Goal: Information Seeking & Learning: Check status

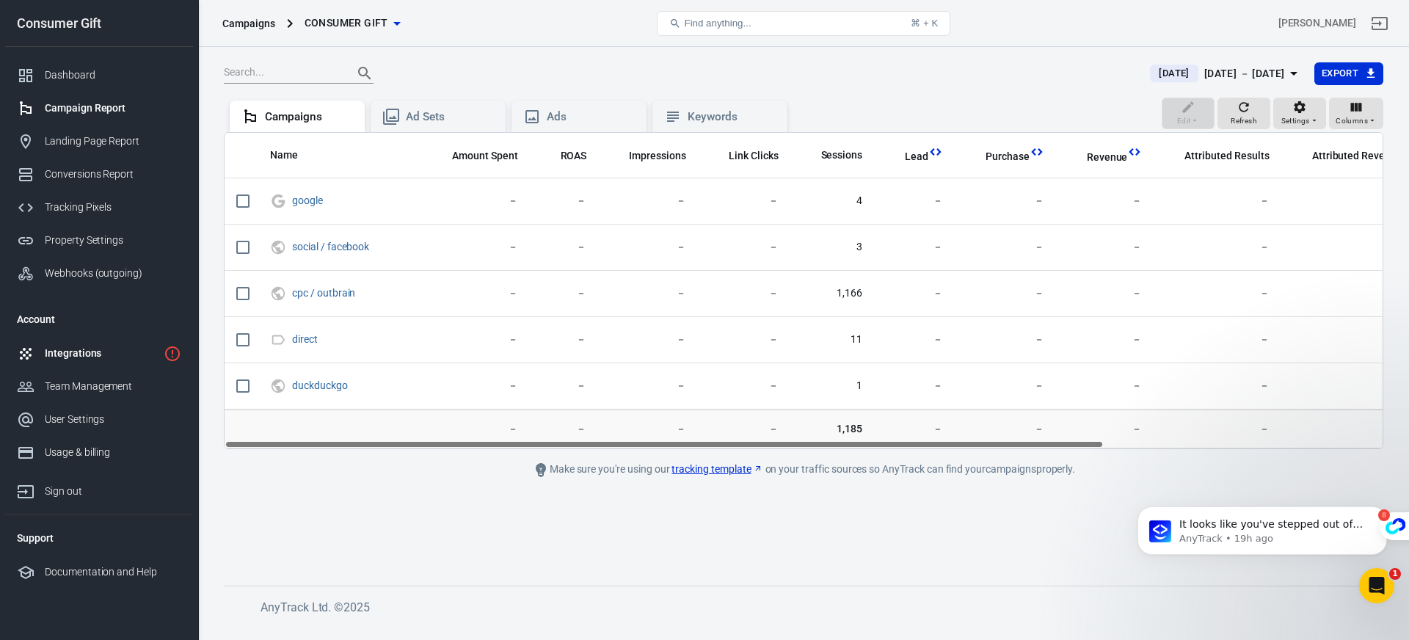
click at [151, 352] on div "Integrations" at bounding box center [101, 353] width 113 height 15
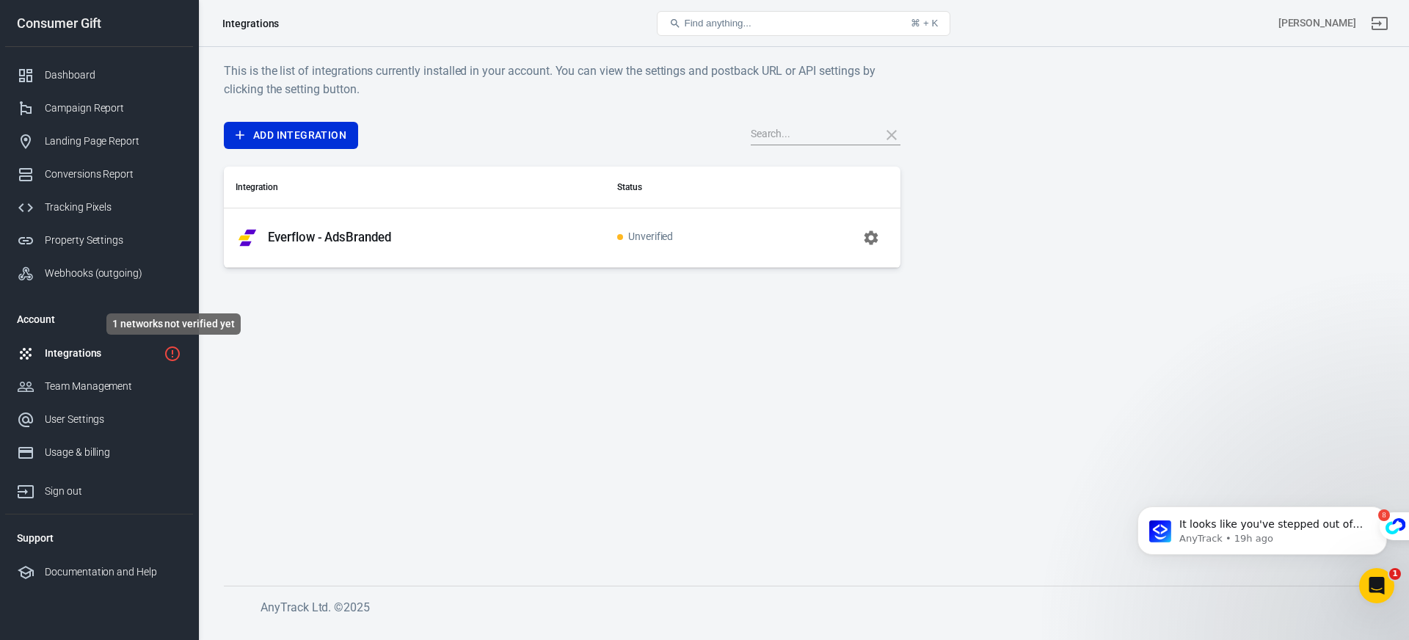
click at [169, 355] on icon "1 networks not verified yet" at bounding box center [173, 354] width 18 height 18
click at [729, 242] on td "Unverified" at bounding box center [689, 237] width 169 height 59
click at [648, 230] on td "Unverified" at bounding box center [689, 237] width 169 height 59
click at [877, 237] on icon "button" at bounding box center [871, 238] width 18 height 18
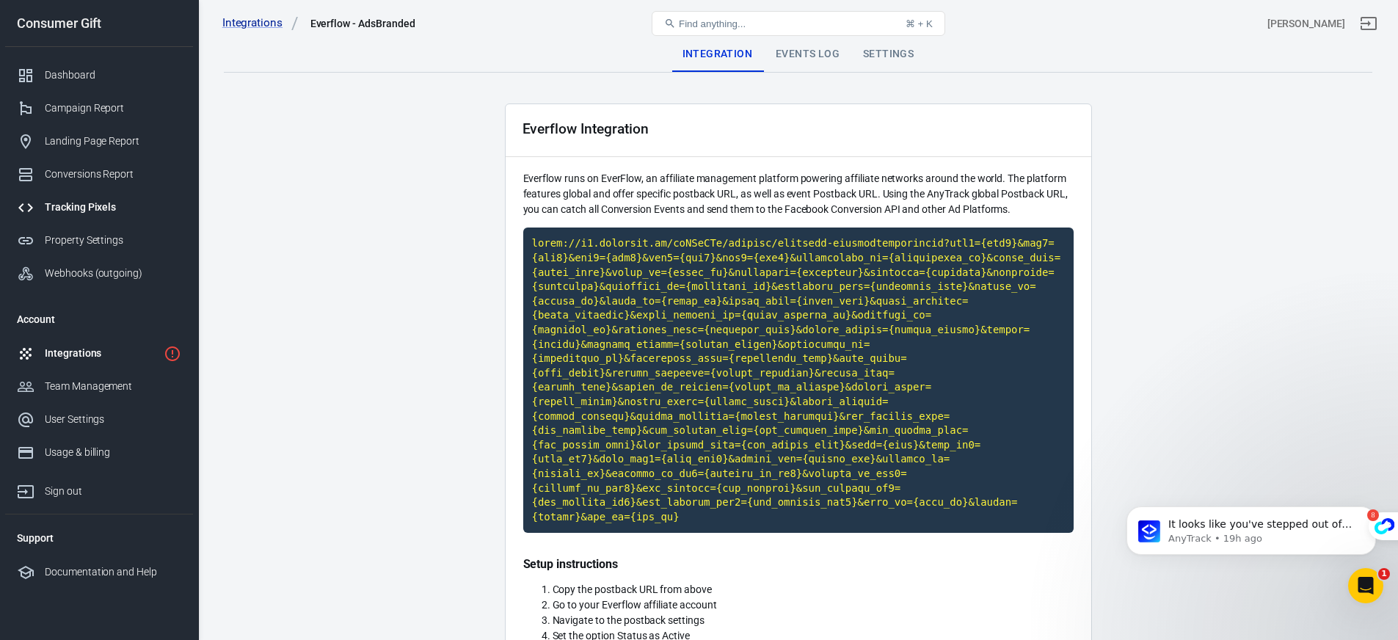
click at [89, 214] on div "Tracking Pixels" at bounding box center [113, 207] width 136 height 15
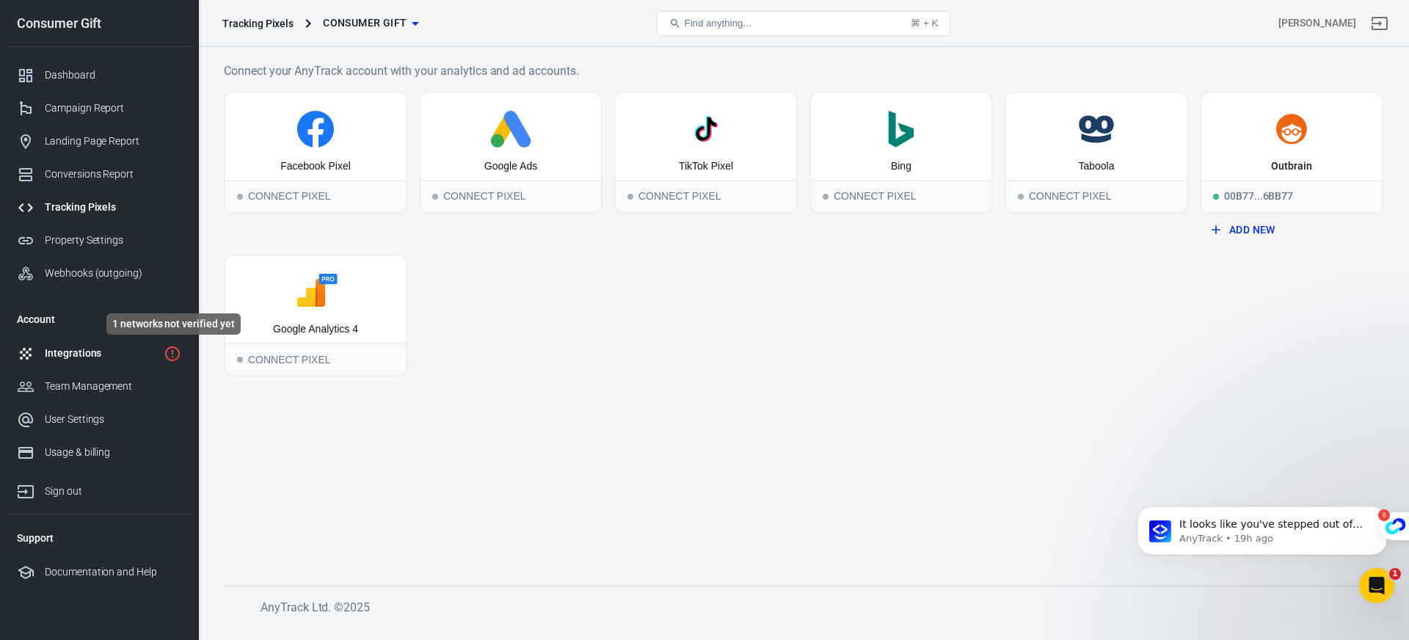
click at [172, 350] on icon "1 networks not verified yet" at bounding box center [172, 353] width 15 height 15
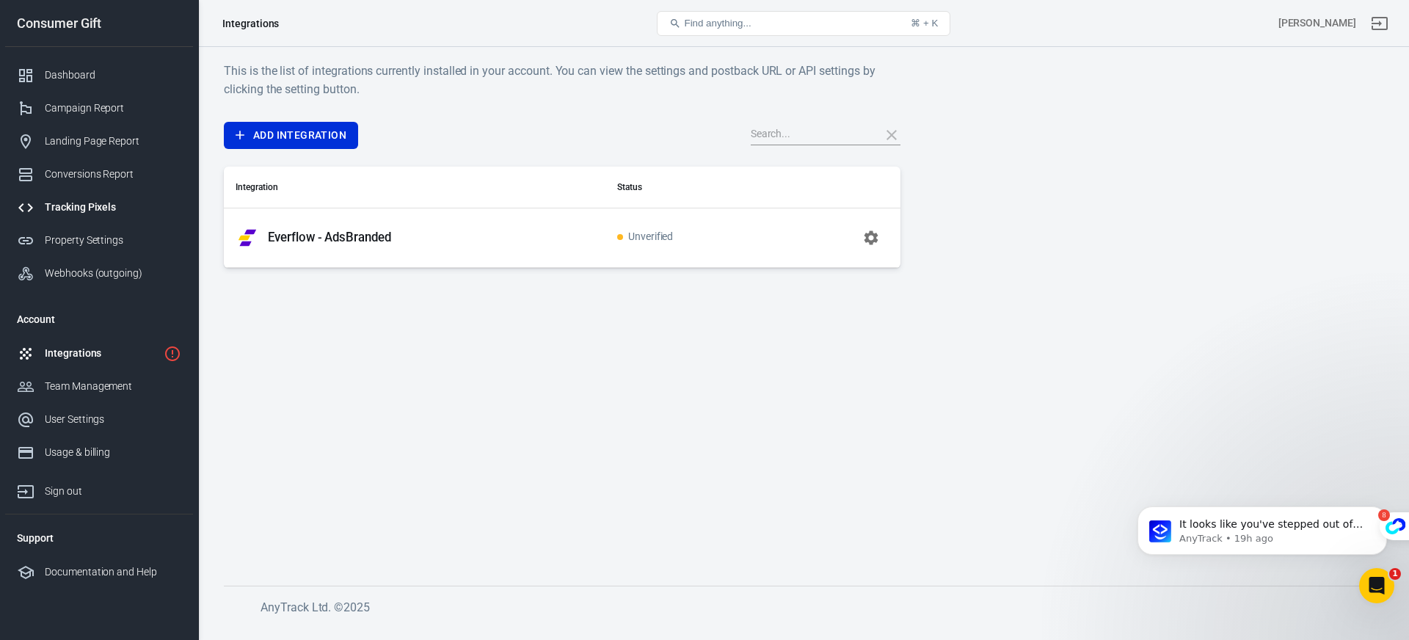
click at [82, 207] on div "Tracking Pixels" at bounding box center [113, 207] width 136 height 15
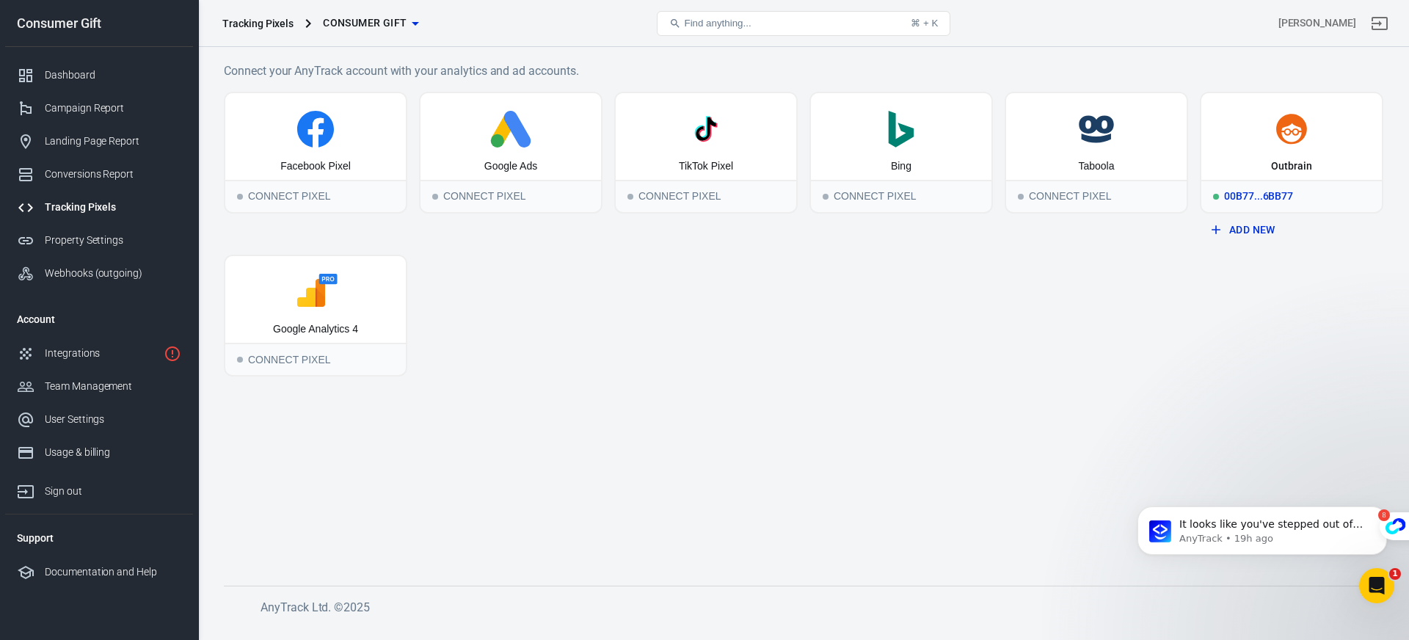
click at [1320, 172] on div "Outbrain" at bounding box center [1291, 136] width 180 height 87
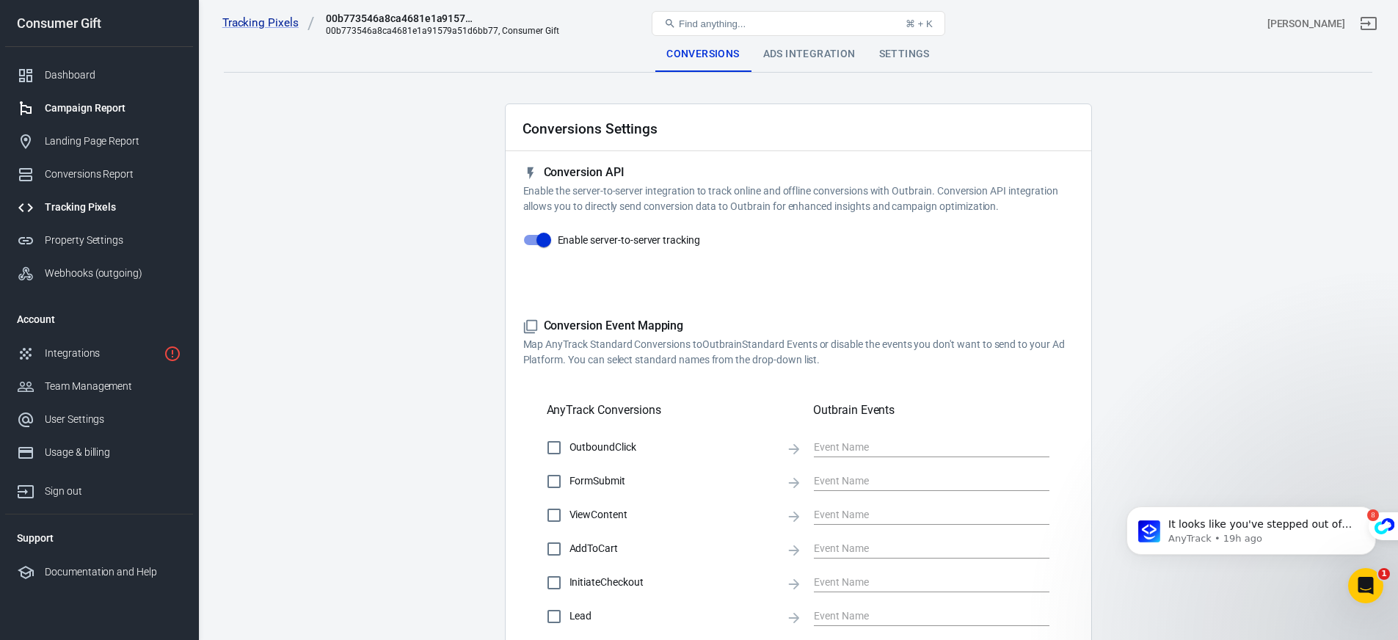
click at [106, 106] on div "Campaign Report" at bounding box center [113, 108] width 136 height 15
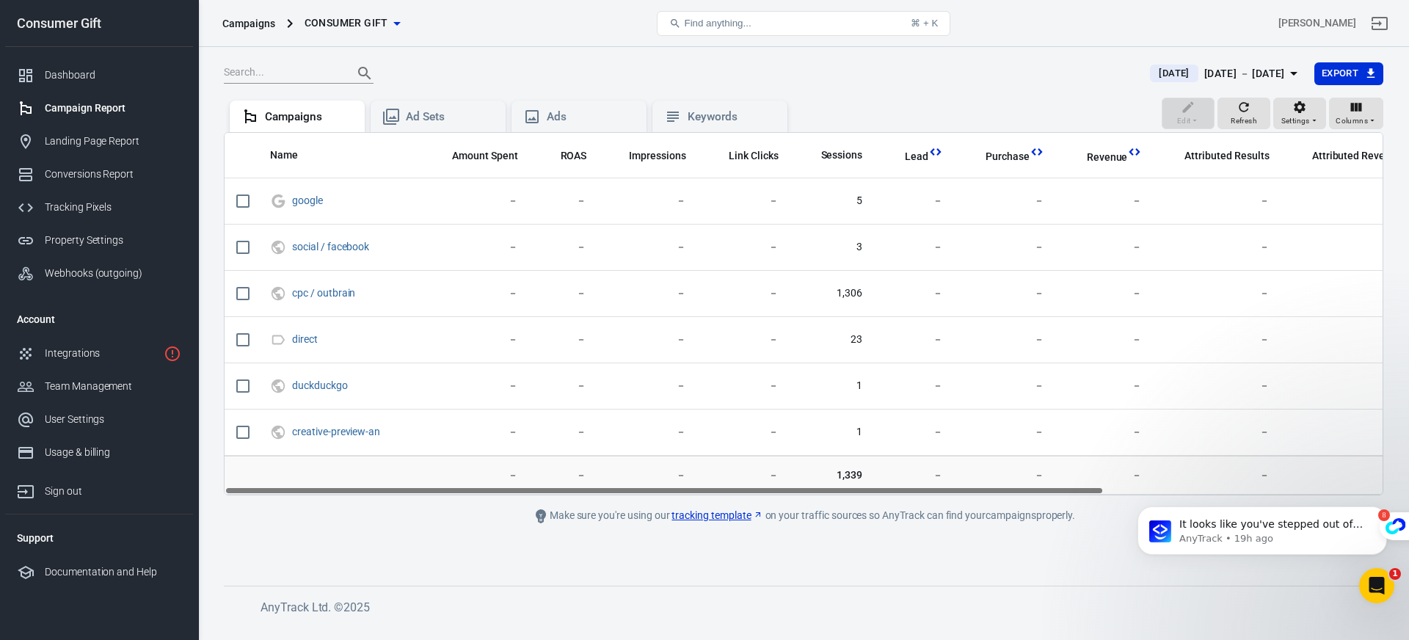
click at [1204, 74] on div "[DATE] － [DATE]" at bounding box center [1244, 74] width 81 height 18
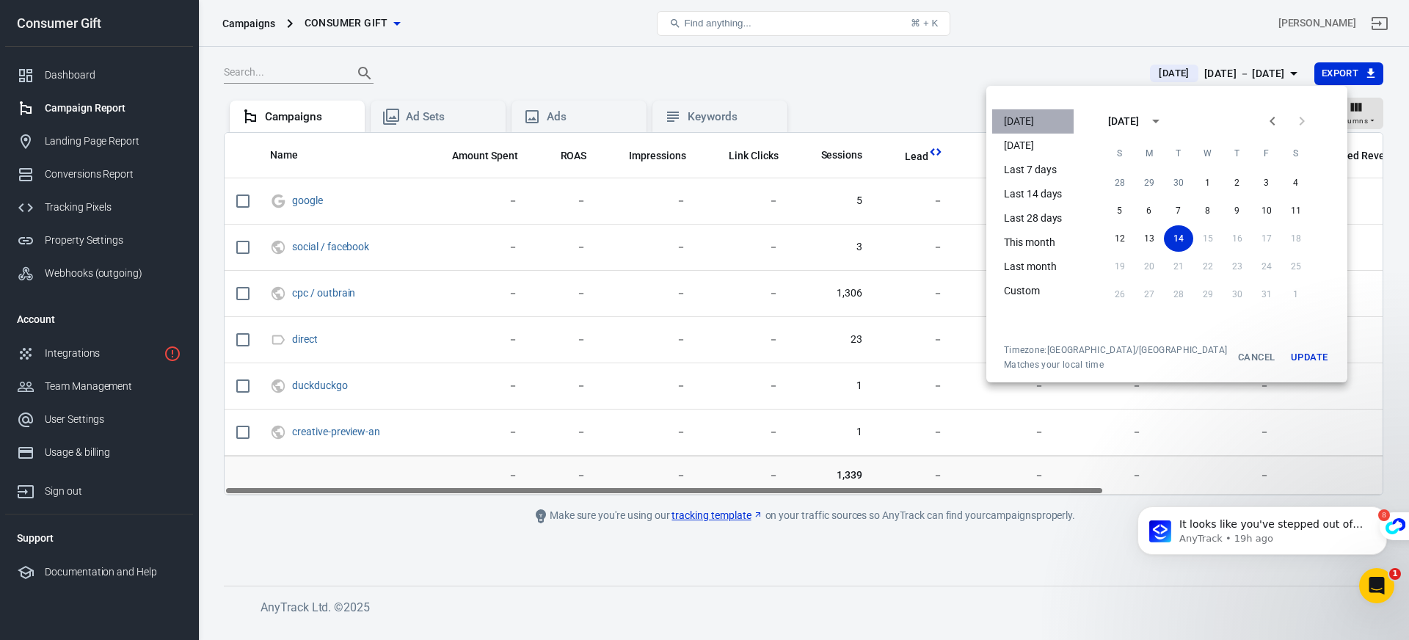
click at [1032, 120] on li "[DATE]" at bounding box center [1032, 121] width 81 height 24
click at [1285, 359] on button "Update" at bounding box center [1308, 357] width 47 height 26
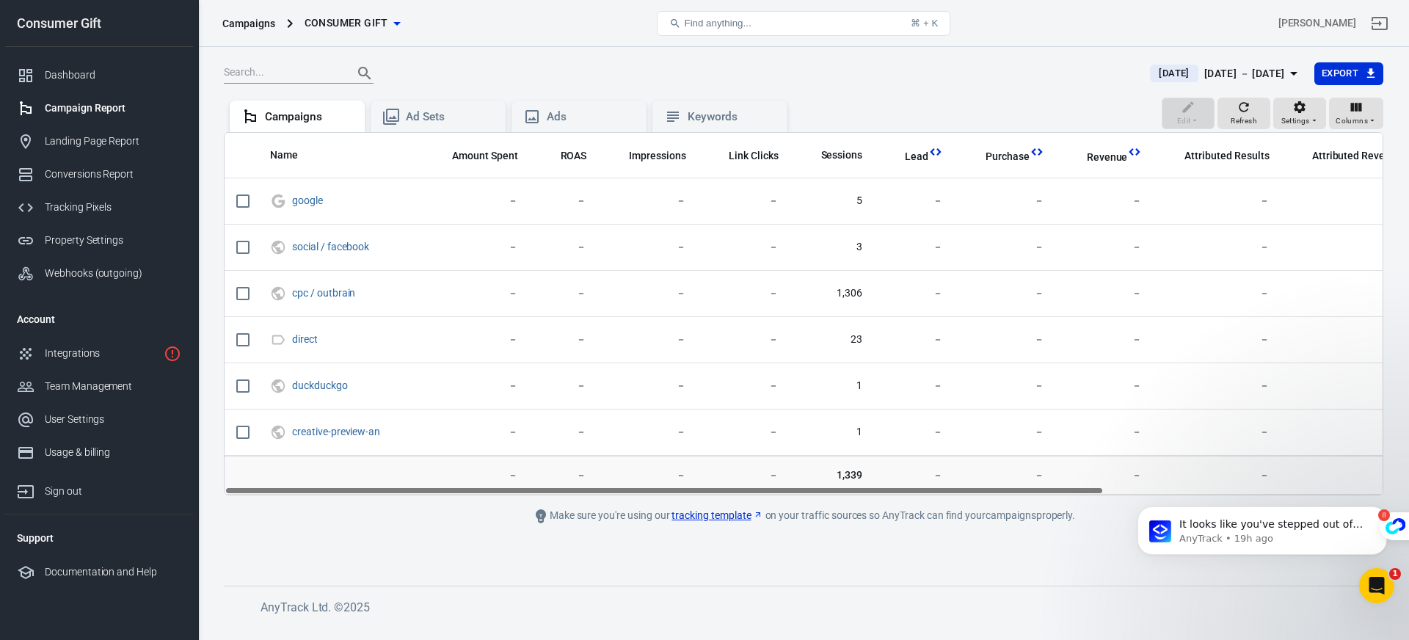
click at [390, 24] on icon "button" at bounding box center [397, 24] width 18 height 18
click at [360, 56] on span "Consumer Gift" at bounding box center [365, 54] width 198 height 15
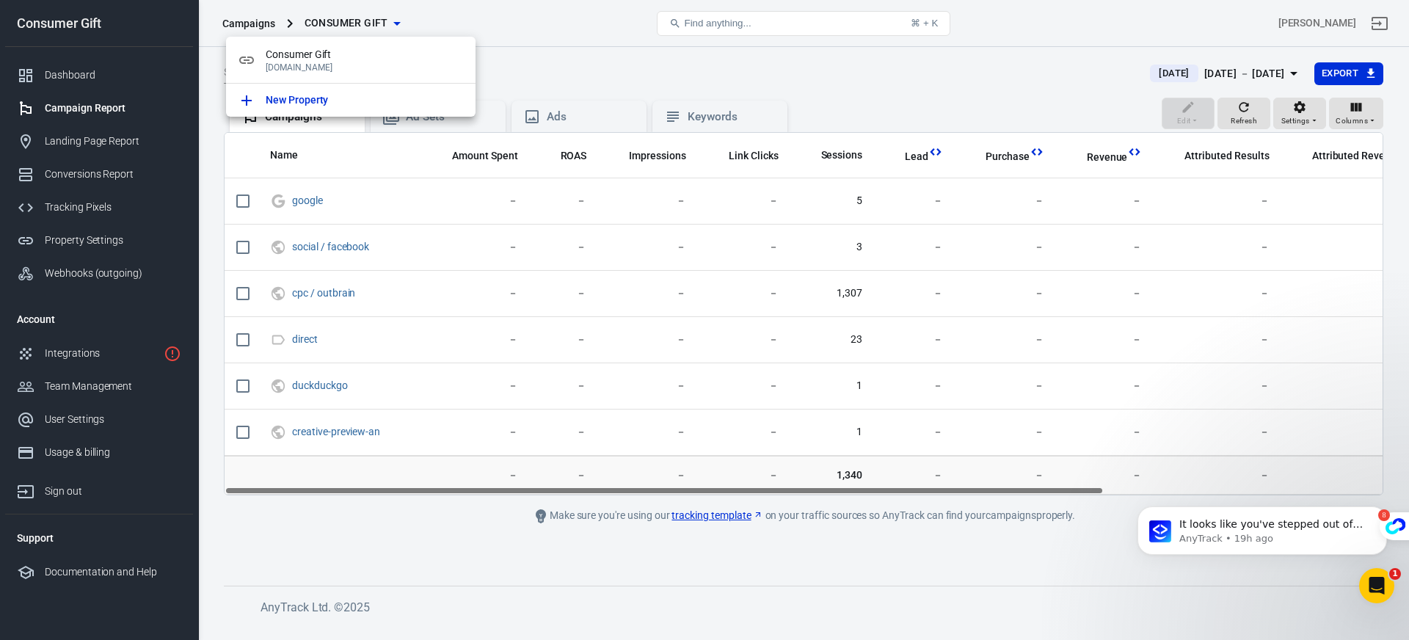
click at [682, 73] on div at bounding box center [704, 320] width 1409 height 640
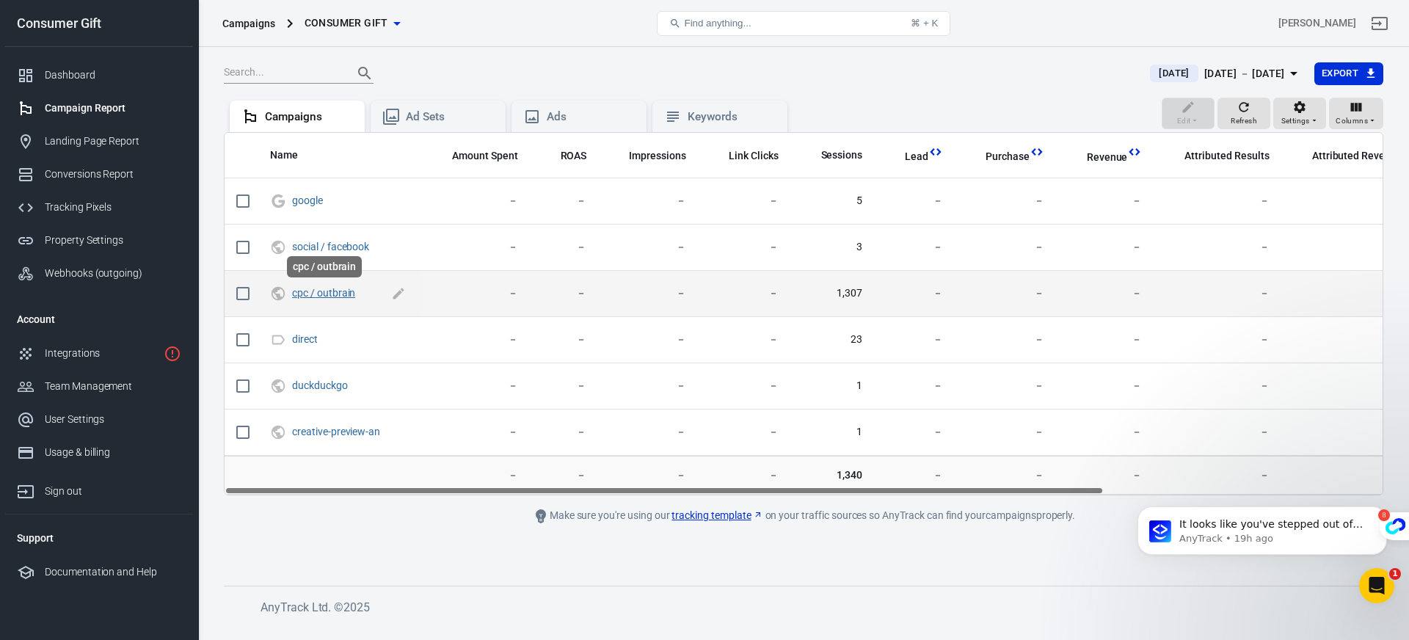
click at [327, 290] on link "cpc / outbrain" at bounding box center [323, 293] width 63 height 12
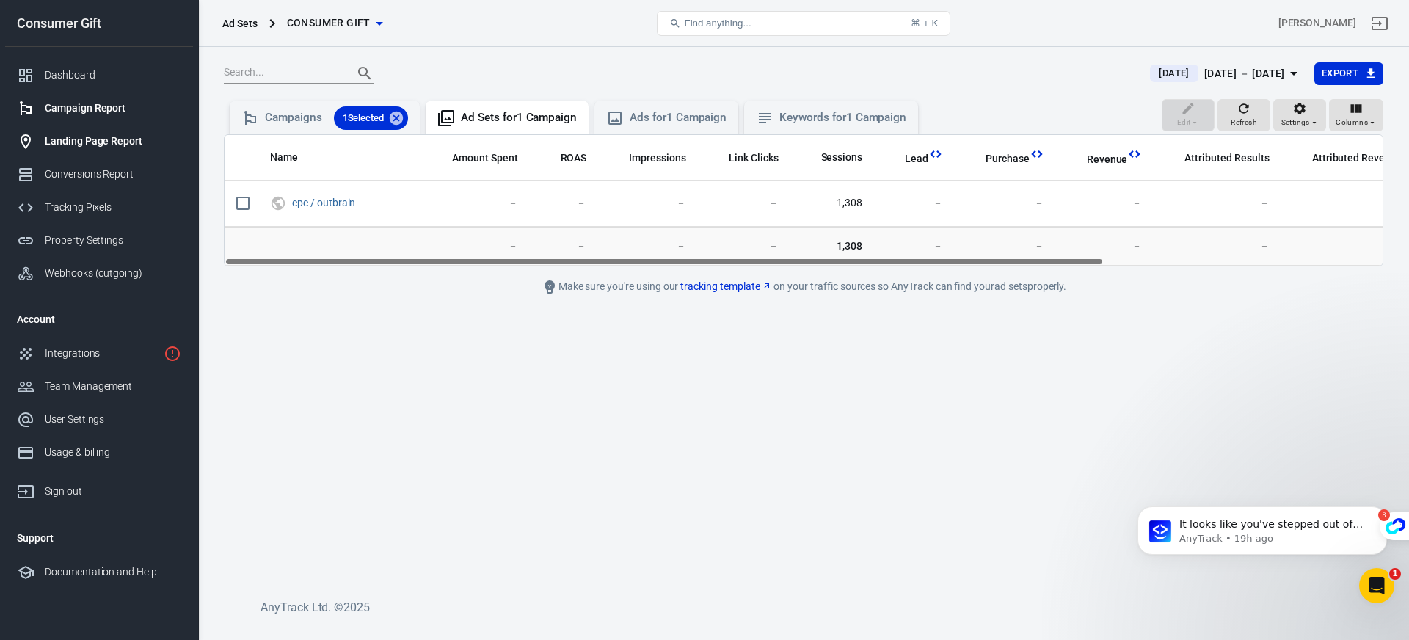
click at [114, 145] on div "Landing Page Report" at bounding box center [113, 141] width 136 height 15
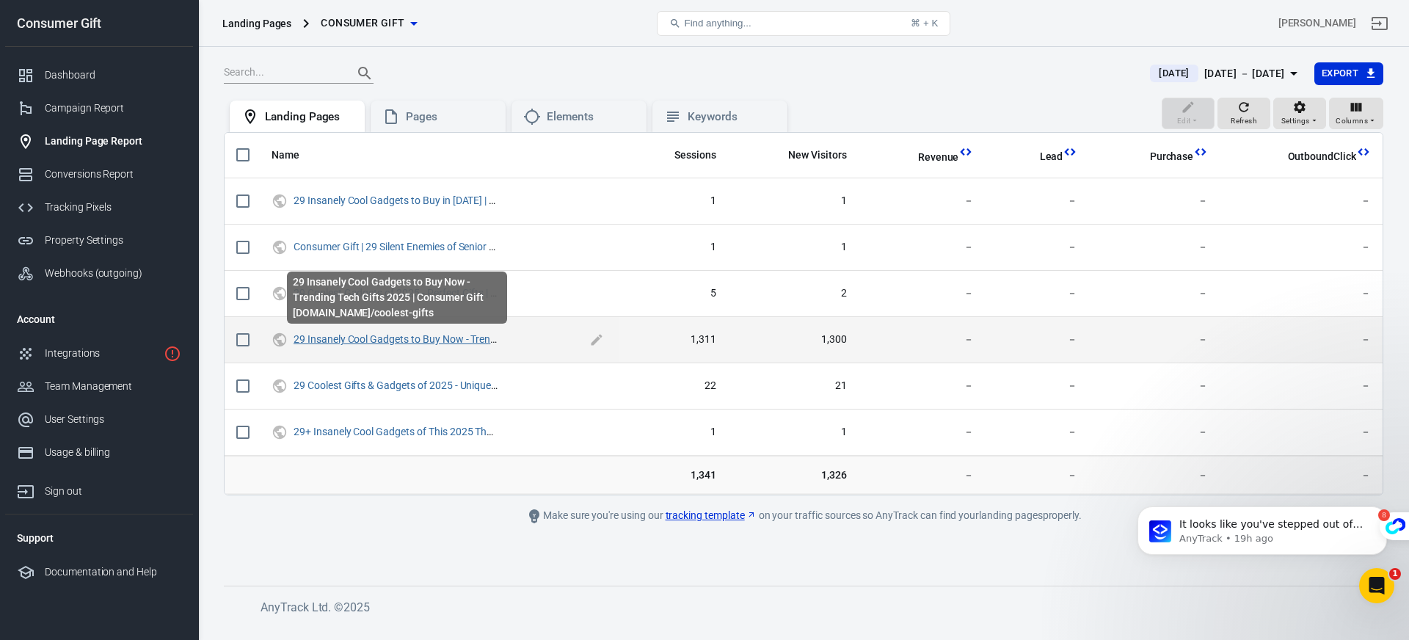
click at [400, 338] on link "29 Insanely Cool Gadgets to Buy Now - Trending Tech Gifts 2025 | Consumer Gift" at bounding box center [474, 339] width 362 height 12
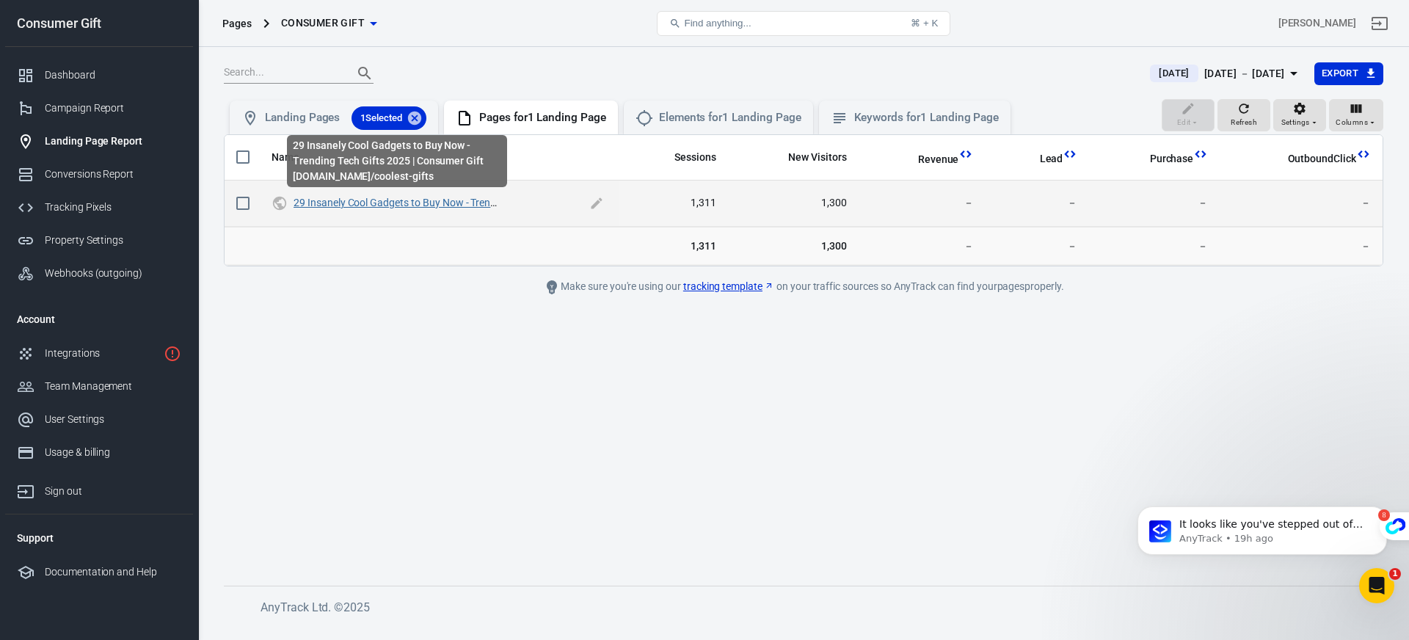
click at [361, 202] on link "29 Insanely Cool Gadgets to Buy Now - Trending Tech Gifts 2025 | Consumer Gift" at bounding box center [474, 203] width 362 height 12
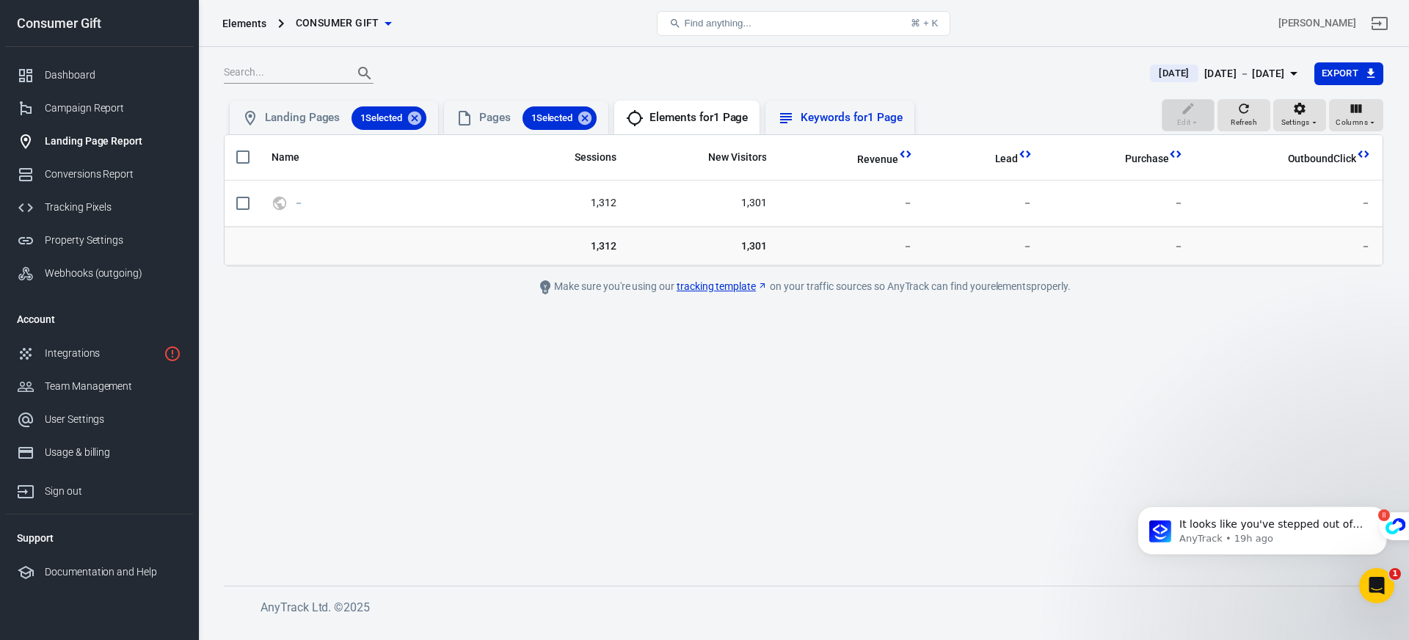
click at [820, 123] on div "Keywords for 1 Page" at bounding box center [850, 117] width 101 height 15
click at [701, 120] on div "Elements for 1 Page" at bounding box center [698, 117] width 98 height 15
click at [90, 168] on div "Conversions Report" at bounding box center [113, 174] width 136 height 15
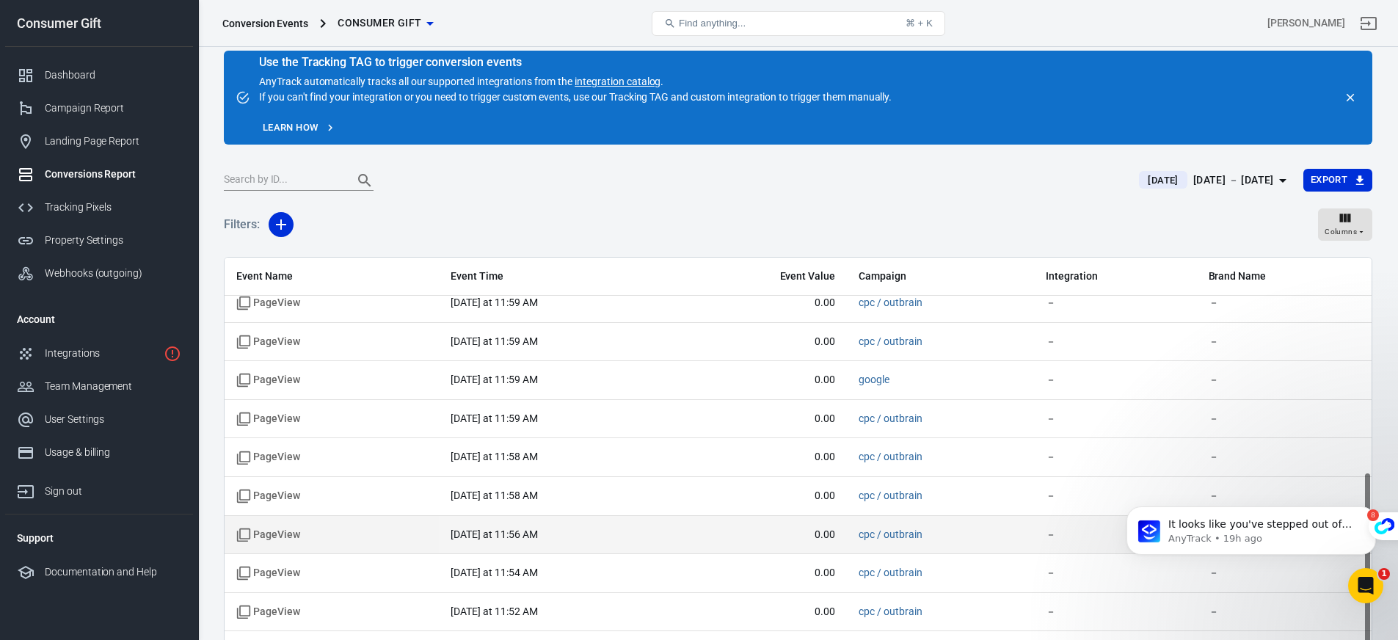
scroll to position [112, 0]
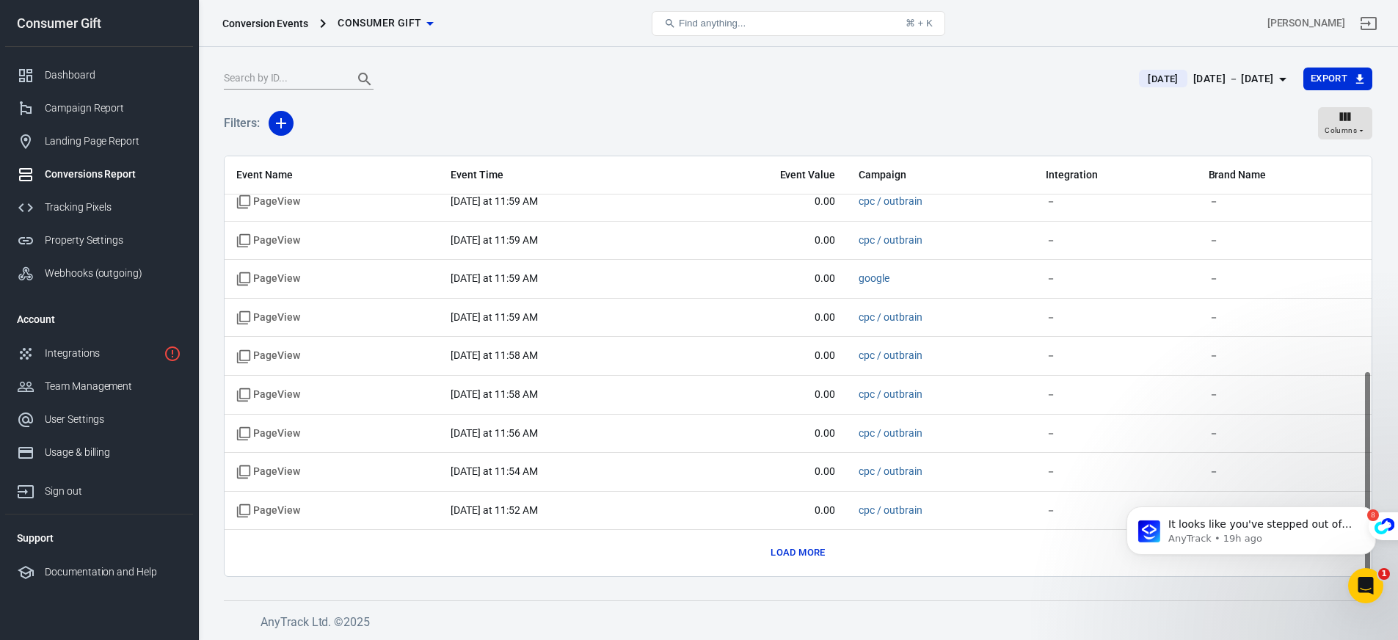
click at [798, 539] on div "Event Name Event Time Event Value Campaign Integration Brand Name PageView + 1 …" at bounding box center [798, 148] width 1147 height 856
click at [803, 552] on button "Load more" at bounding box center [798, 552] width 62 height 23
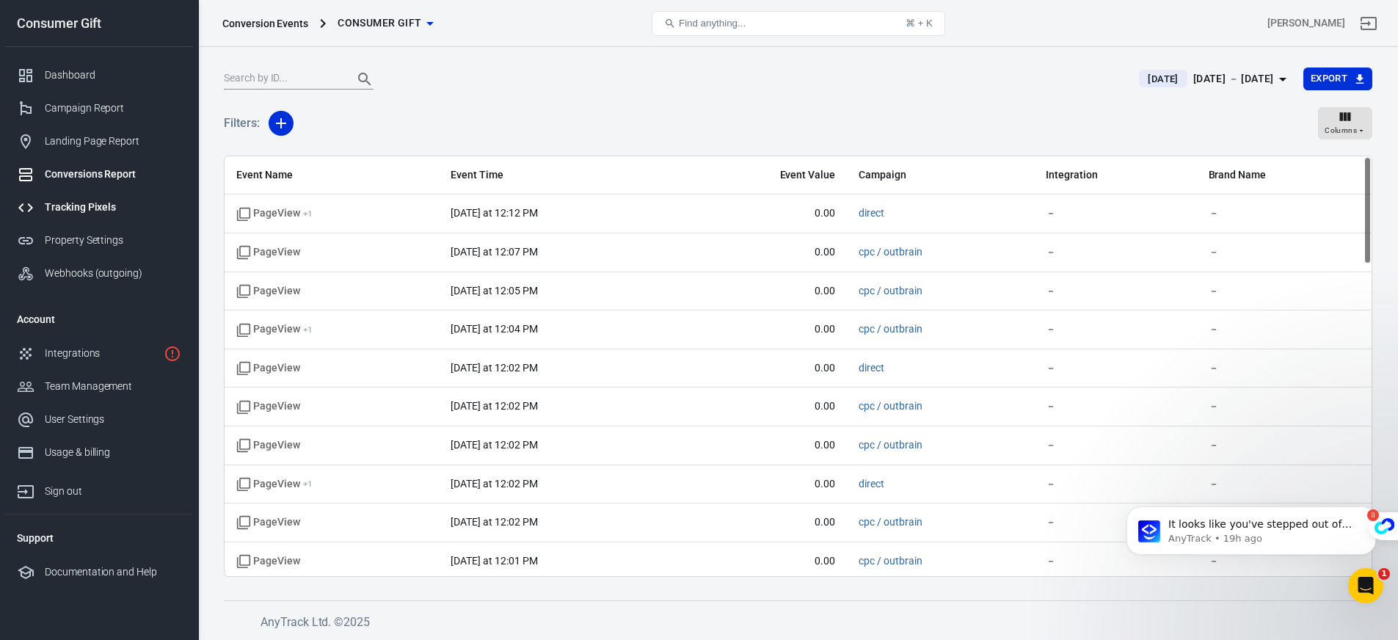
click at [87, 211] on div "Tracking Pixels" at bounding box center [113, 207] width 136 height 15
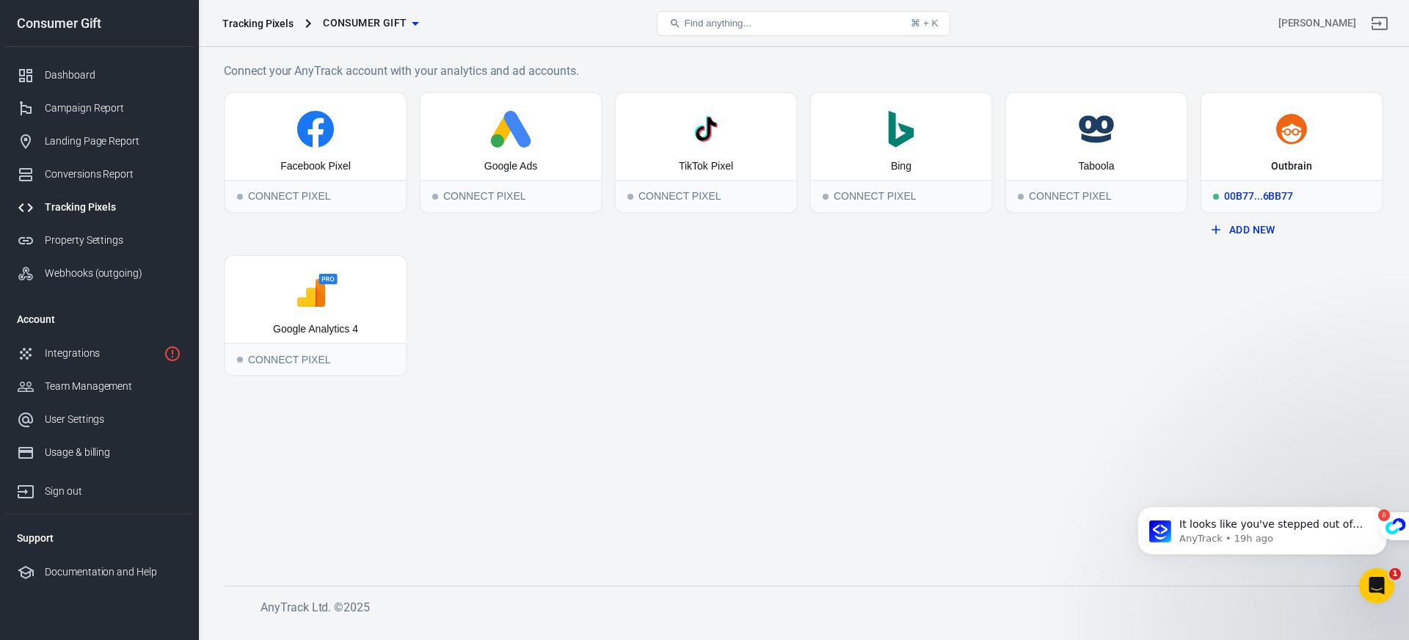
click at [1276, 169] on div "Outbrain" at bounding box center [1291, 166] width 41 height 15
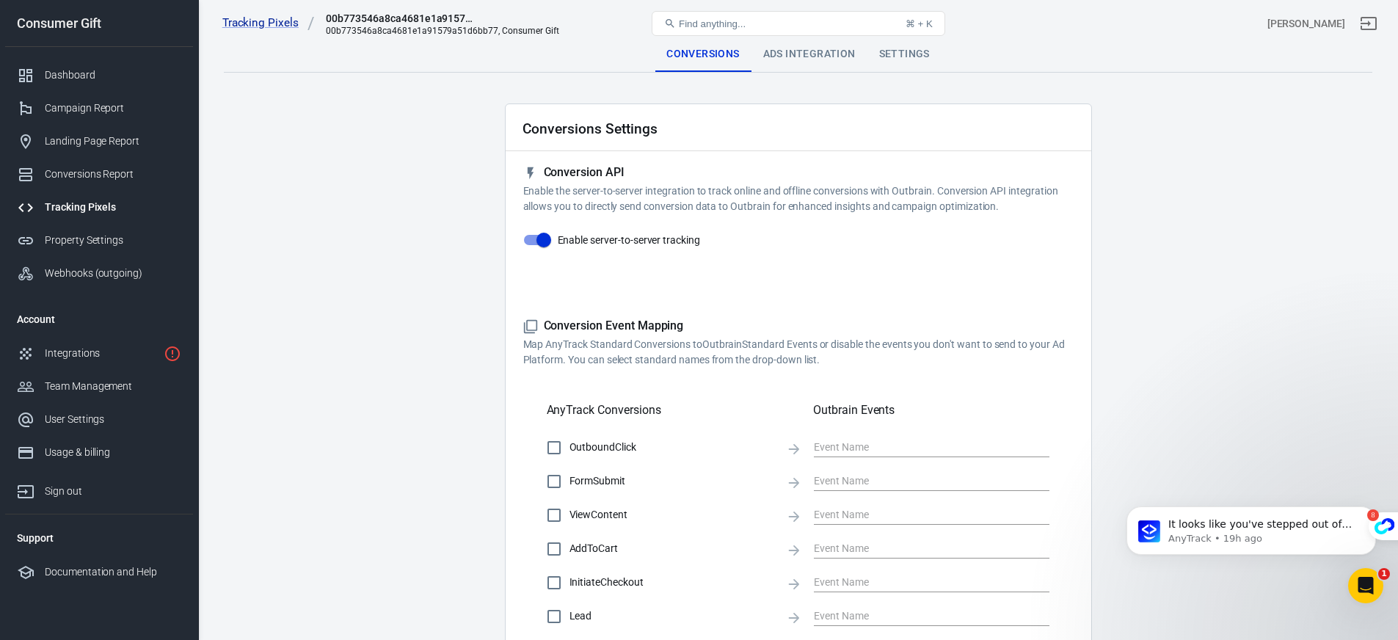
scroll to position [477, 0]
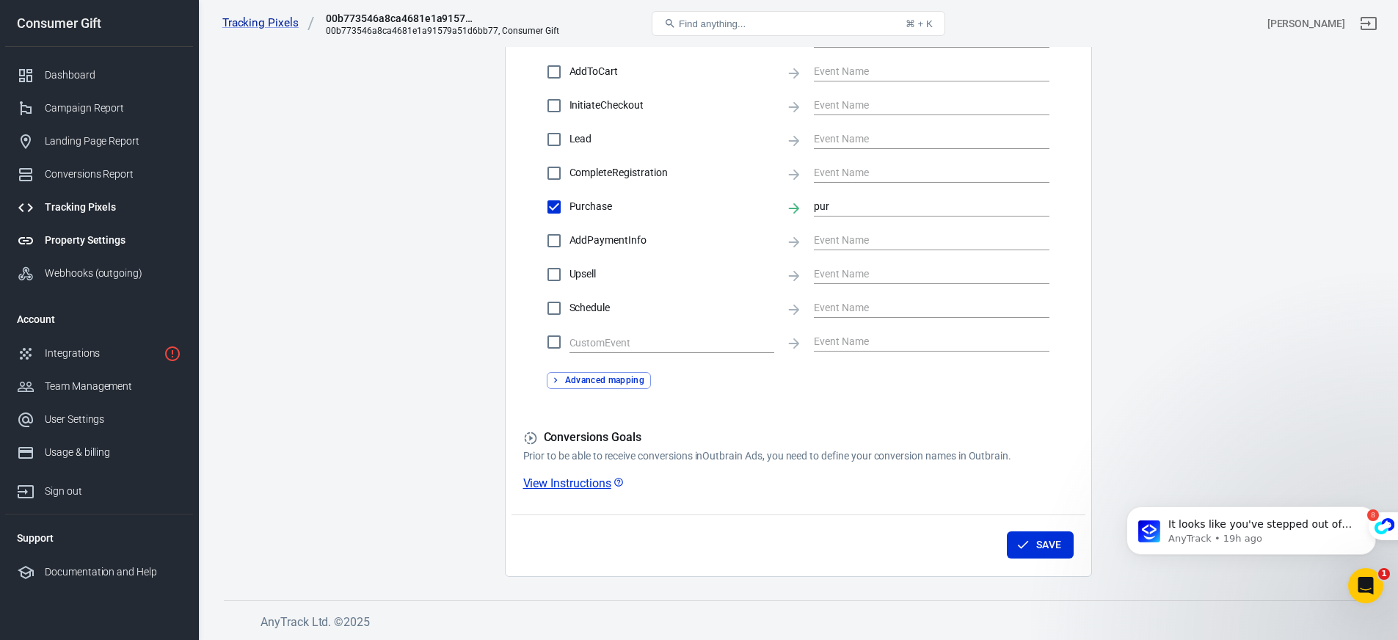
click at [95, 248] on link "Property Settings" at bounding box center [99, 240] width 188 height 33
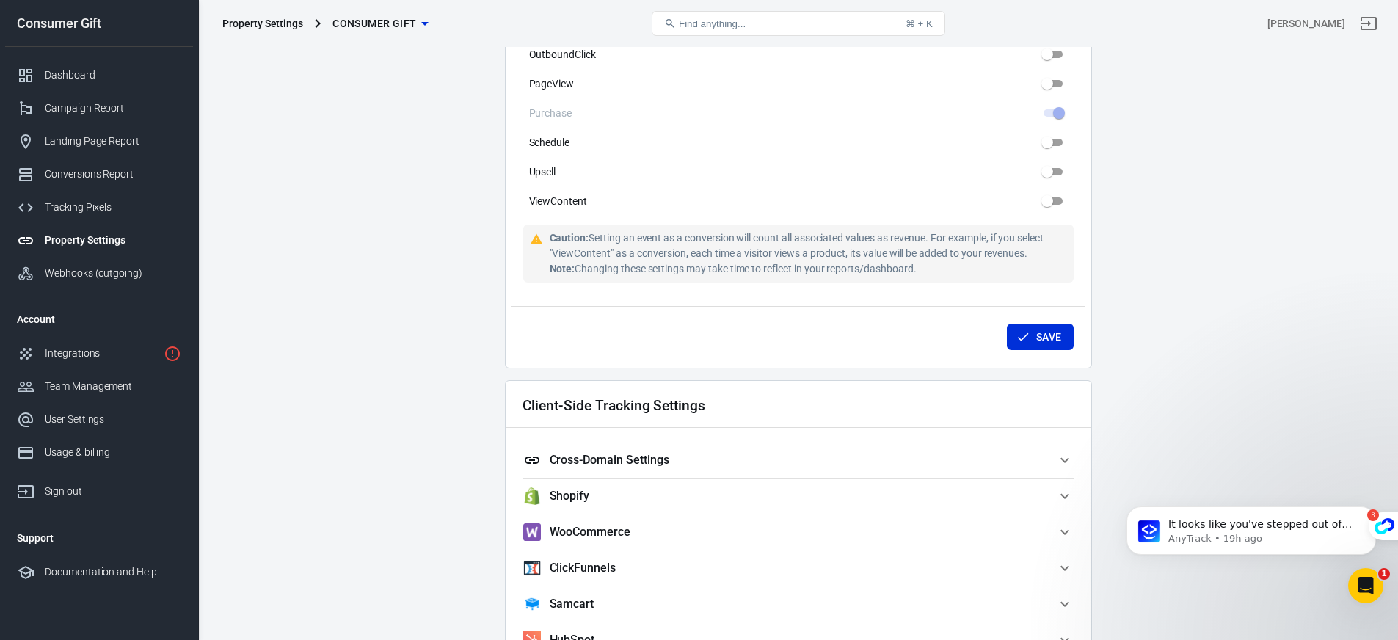
scroll to position [942, 0]
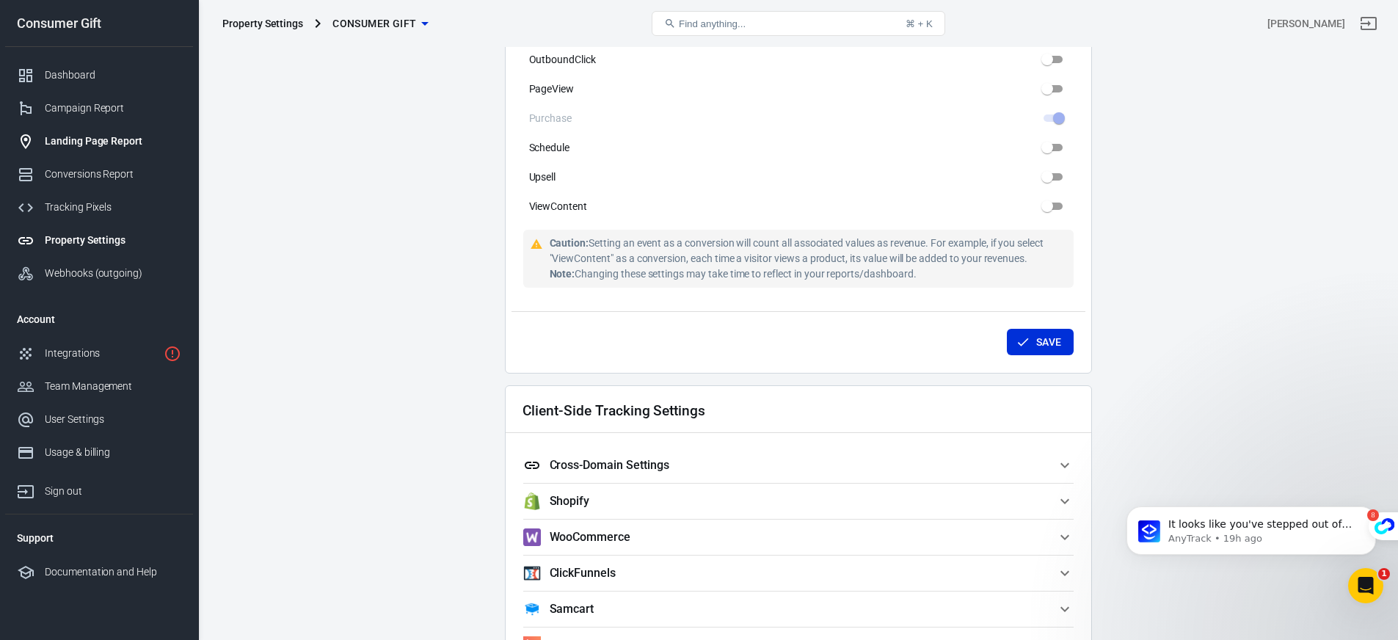
click at [120, 137] on div "Landing Page Report" at bounding box center [113, 141] width 136 height 15
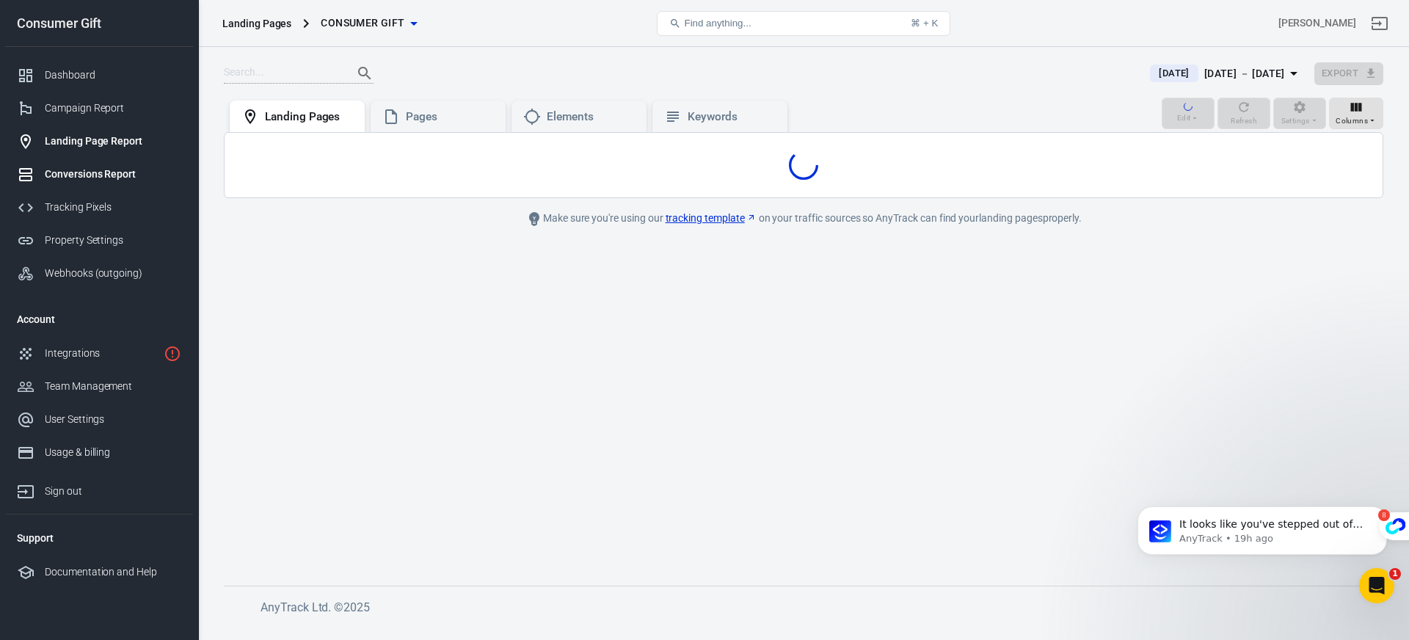
click at [105, 169] on div "Conversions Report" at bounding box center [113, 174] width 136 height 15
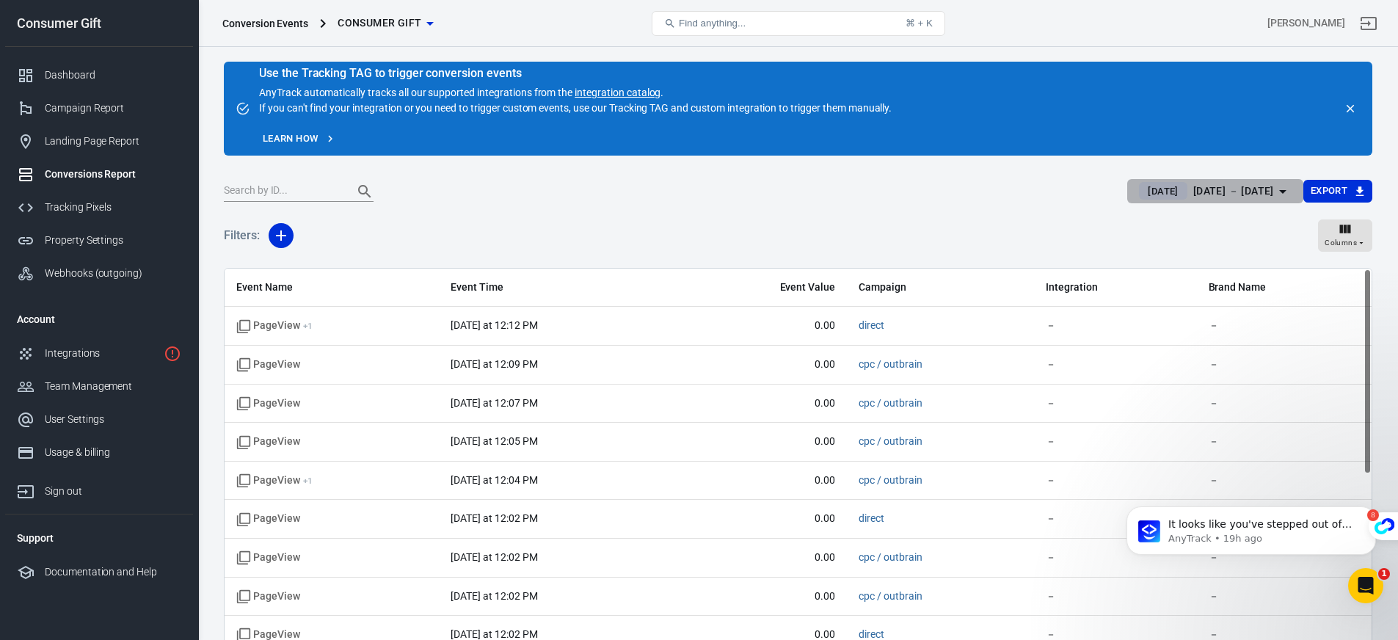
click at [1230, 183] on div "[DATE] － [DATE]" at bounding box center [1233, 191] width 81 height 18
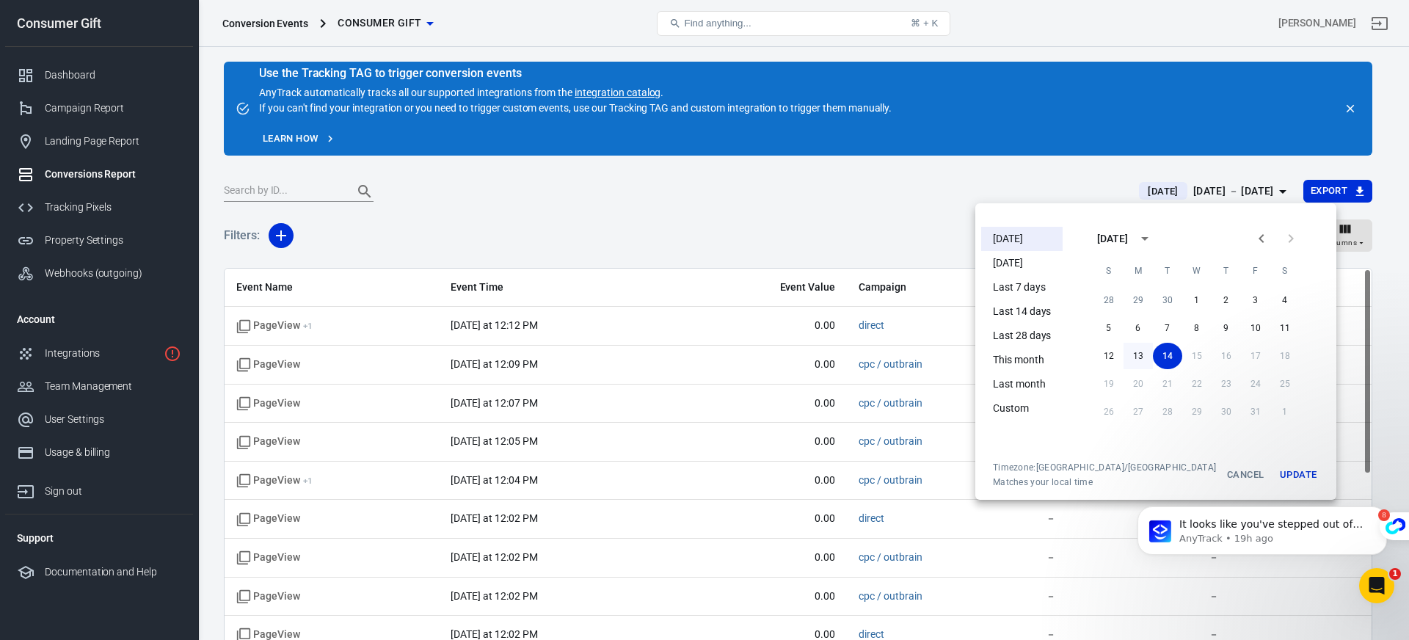
click at [1132, 346] on button "13" at bounding box center [1137, 356] width 29 height 26
click at [1153, 353] on button "14" at bounding box center [1167, 356] width 29 height 26
click at [1271, 489] on body "It looks like you've stepped out of the chat so I will close the conversation. …" at bounding box center [1262, 537] width 282 height 113
click at [1266, 476] on html "It looks like you've stepped out of the chat so I will close the conversation. …" at bounding box center [1261, 537] width 293 height 125
click at [1259, 456] on div "28 29 30 1 2 3 4 5 6 7 8 9 10 11 12 13 14 15 16 17 18 19 20 21 22 23 24 25 26 2…" at bounding box center [1196, 373] width 235 height 176
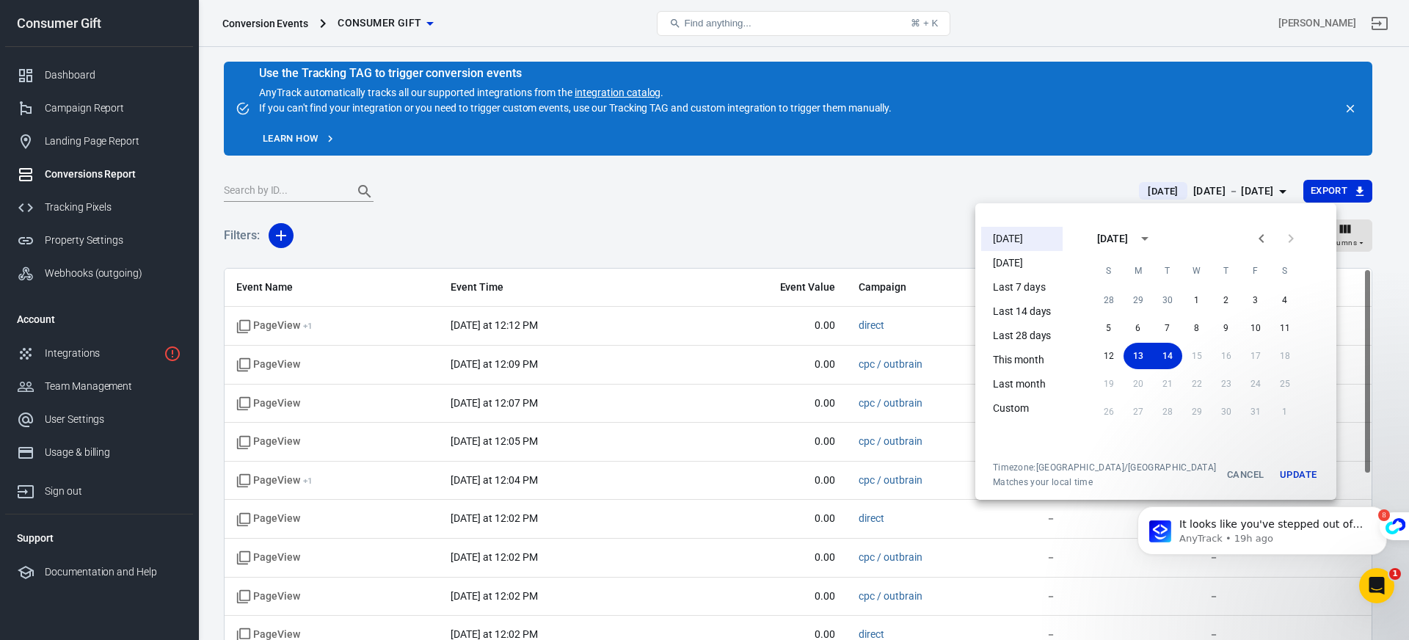
click at [1263, 475] on iframe at bounding box center [1261, 537] width 293 height 125
click at [1283, 465] on button "Update" at bounding box center [1297, 475] width 47 height 26
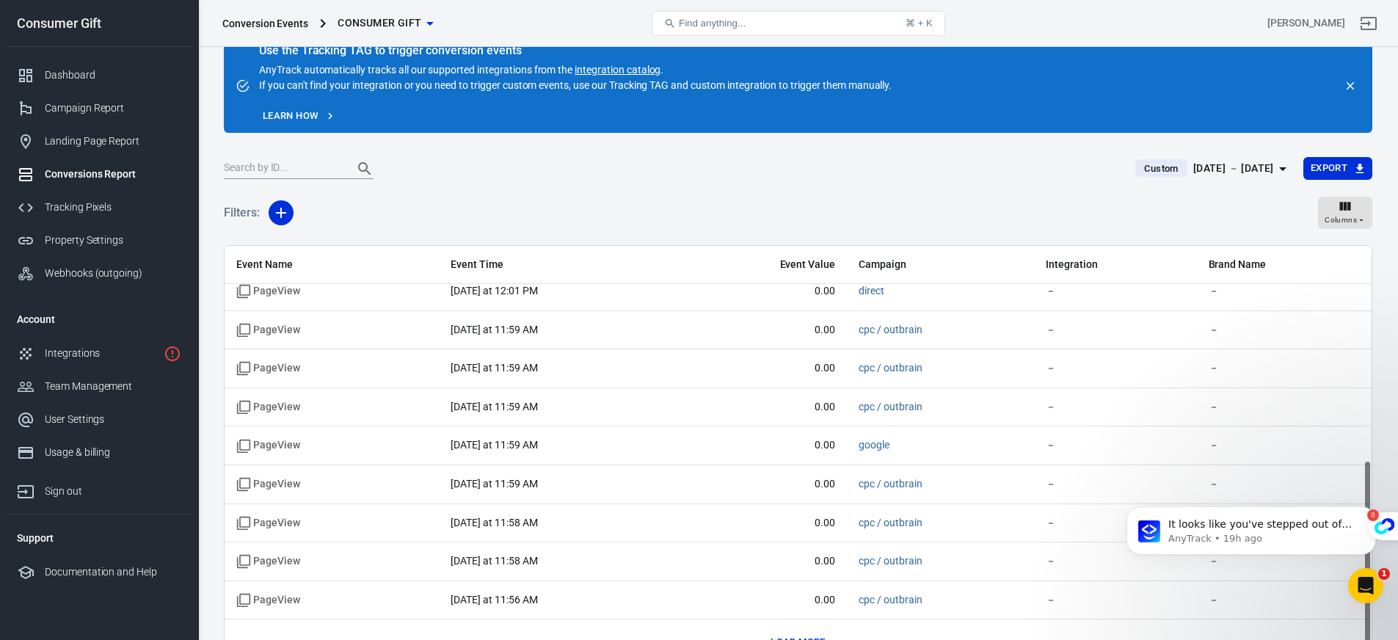
scroll to position [112, 0]
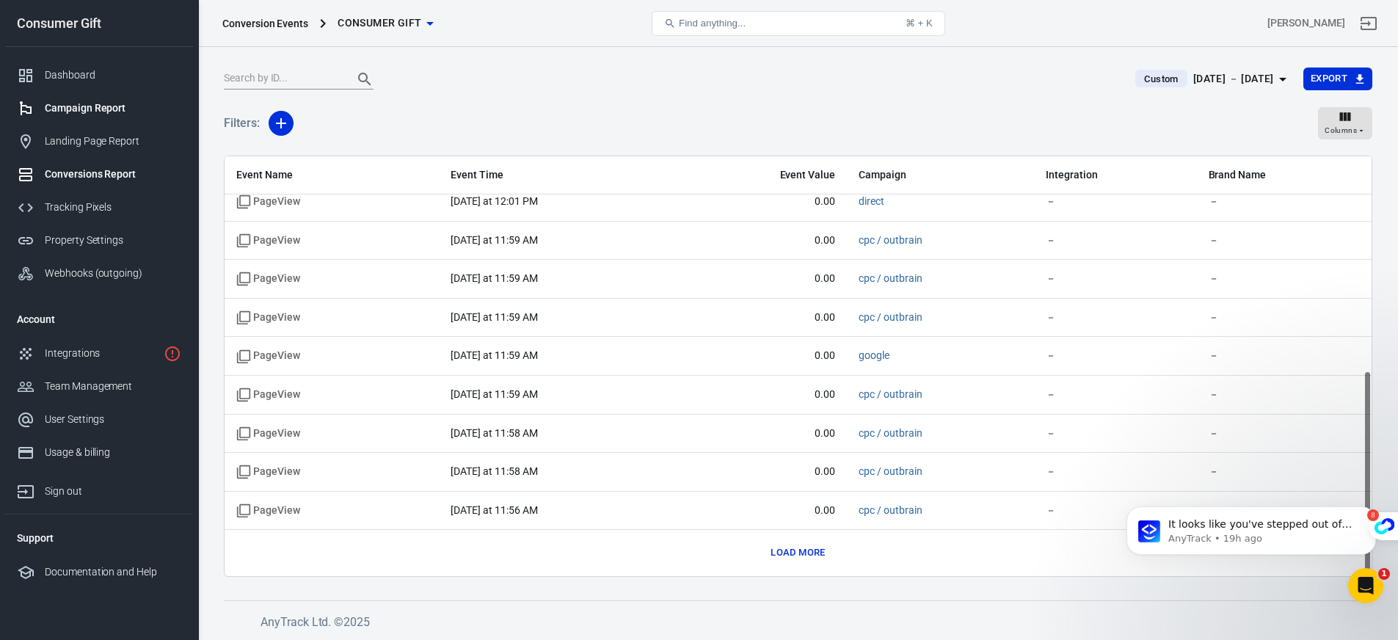
click at [83, 110] on div "Campaign Report" at bounding box center [113, 108] width 136 height 15
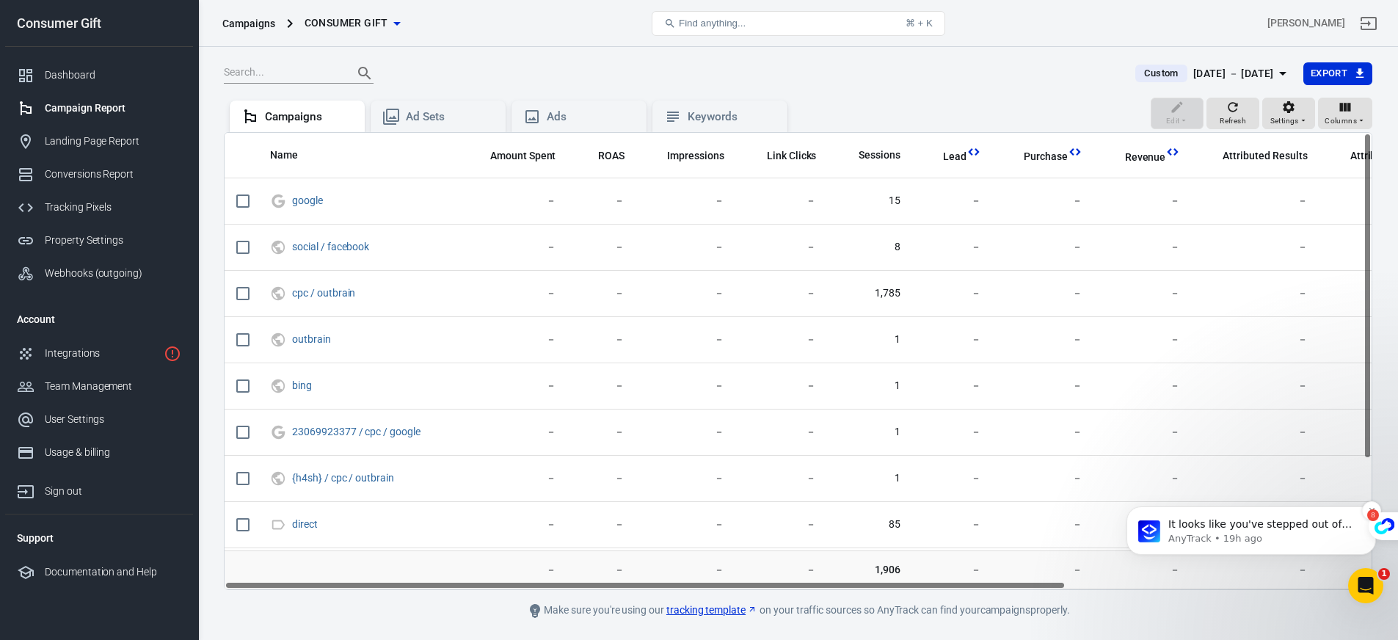
click at [1236, 519] on span "It looks like you've stepped out of the chat so I will close the conversation. …" at bounding box center [1259, 553] width 183 height 70
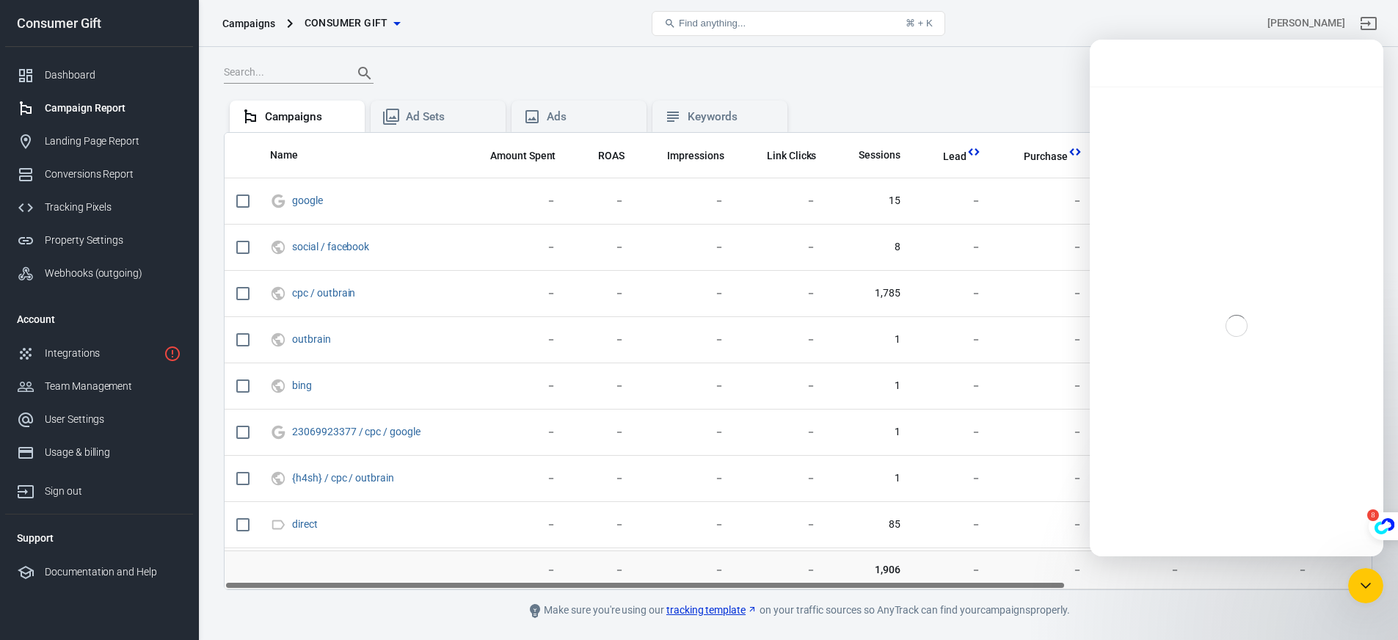
scroll to position [44, 0]
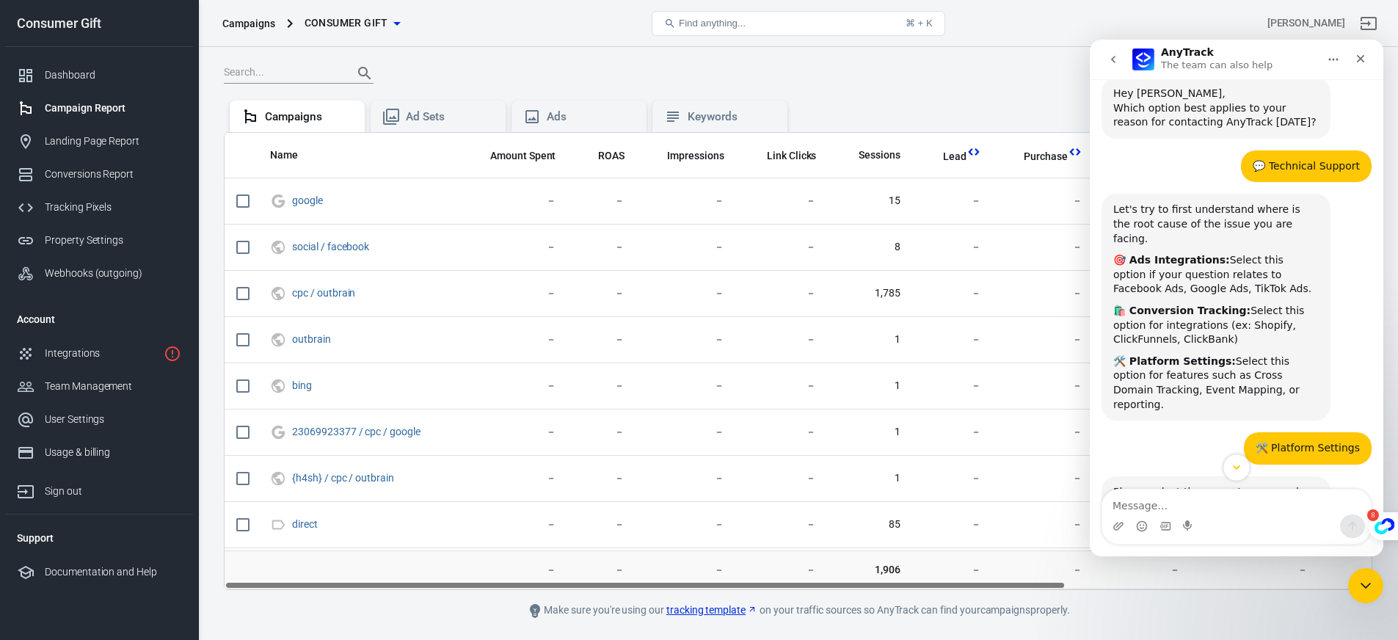
click at [1241, 473] on icon "Scroll to bottom" at bounding box center [1236, 467] width 13 height 13
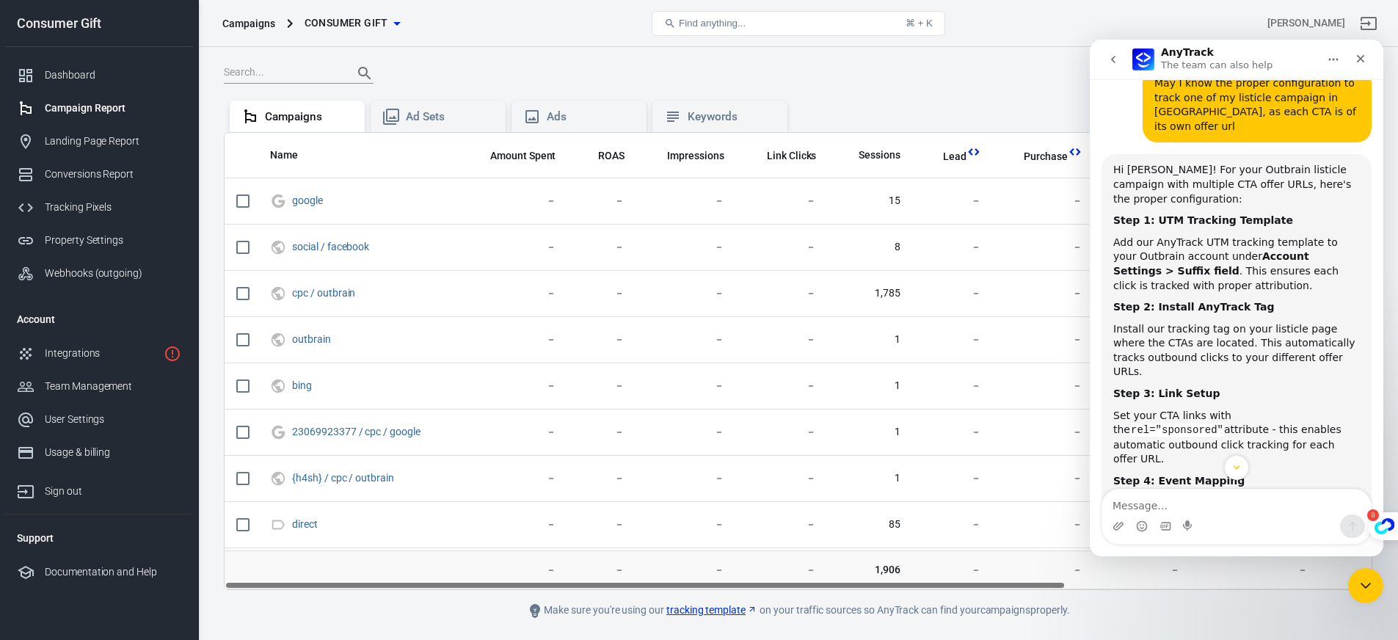
scroll to position [1129, 0]
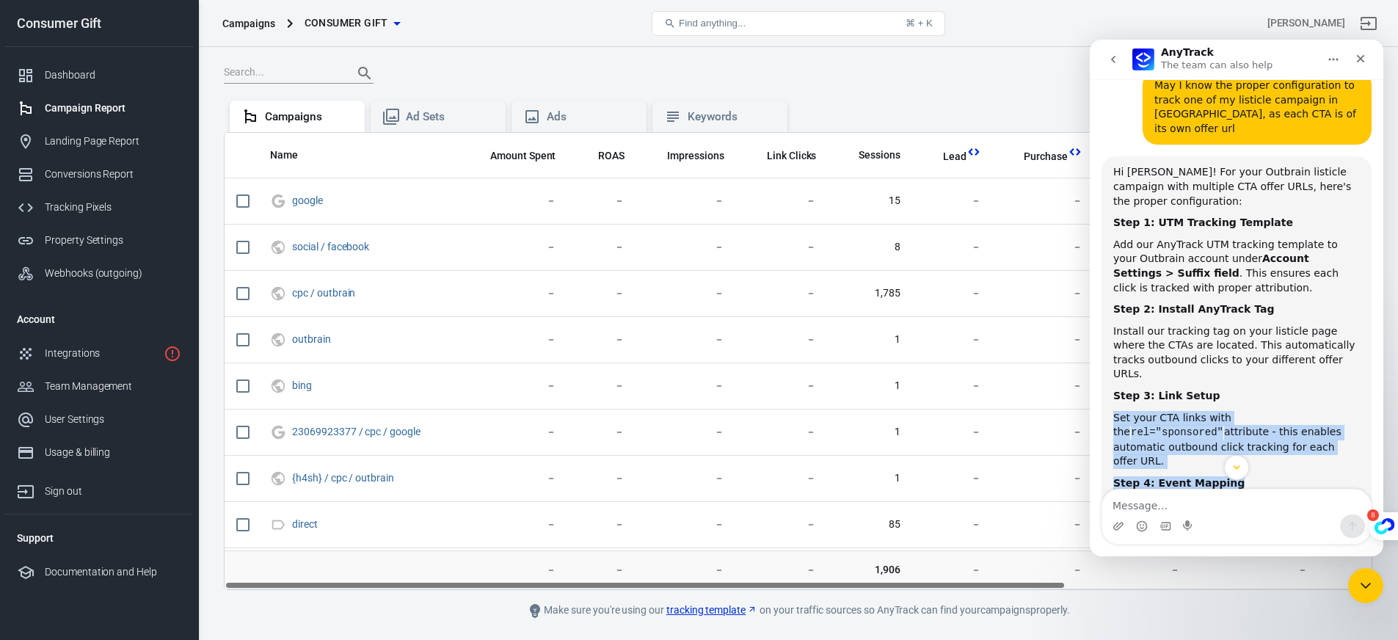
drag, startPoint x: 1103, startPoint y: 346, endPoint x: 1250, endPoint y: 391, distance: 153.6
click at [1250, 391] on div "Hi [PERSON_NAME]! For your Outbrain listicle campaign with multiple CTA offer U…" at bounding box center [1236, 385] width 270 height 458
click at [1250, 476] on div "Step 4: Event Mapping" at bounding box center [1236, 483] width 247 height 15
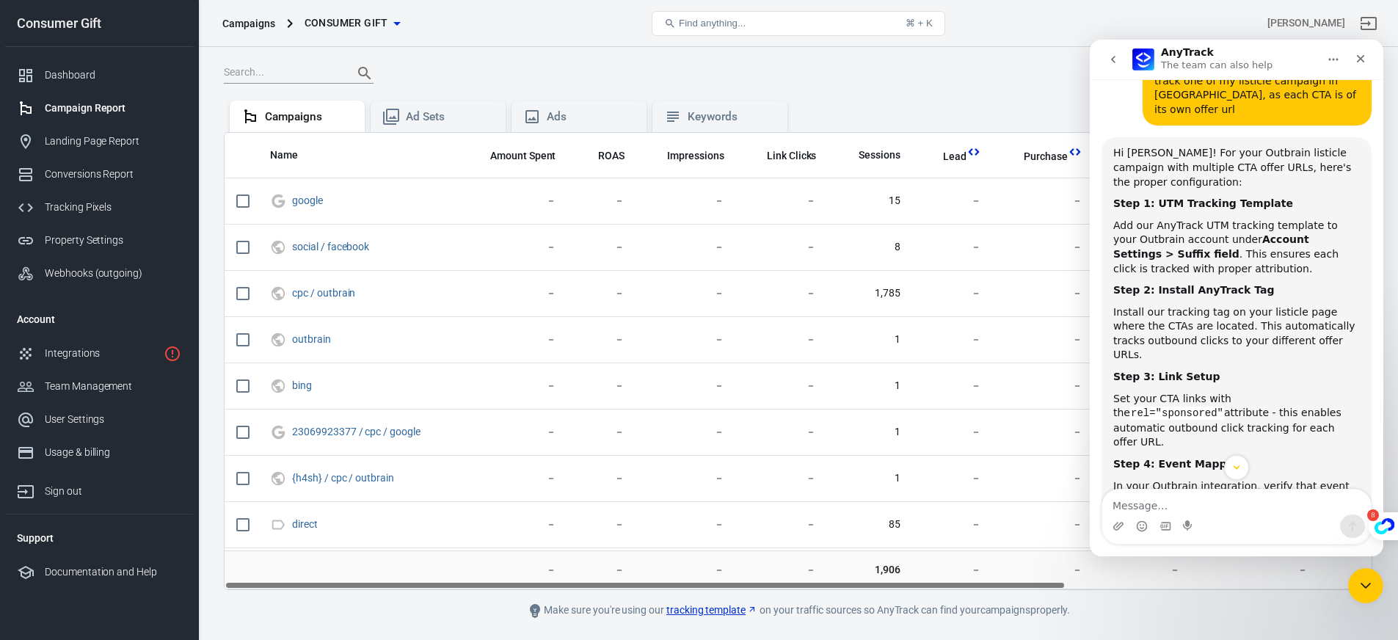
scroll to position [1151, 0]
click at [1224, 404] on code "rel="sponsored"" at bounding box center [1177, 410] width 94 height 13
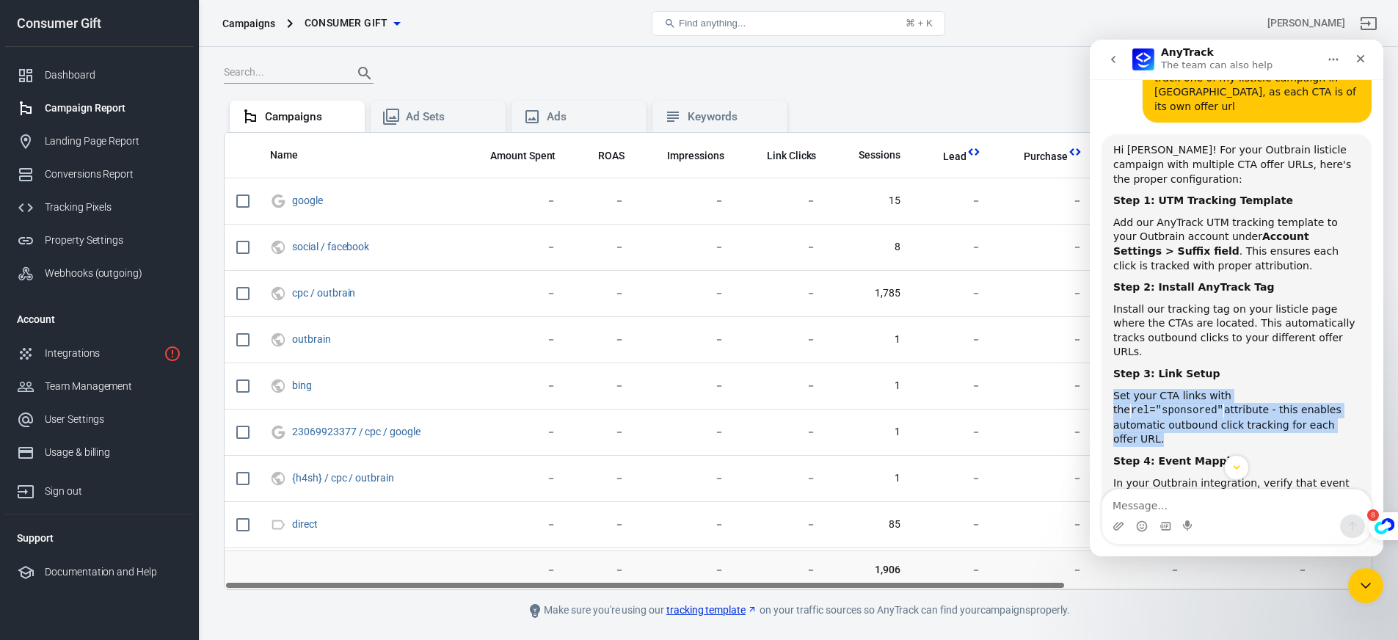
click at [1224, 404] on code "rel="sponsored"" at bounding box center [1177, 410] width 94 height 13
click at [1258, 389] on div "Set your CTA links with the rel="sponsored" attribute - this enables automatic …" at bounding box center [1236, 418] width 247 height 58
click at [1224, 404] on code "rel="sponsored"" at bounding box center [1177, 410] width 94 height 13
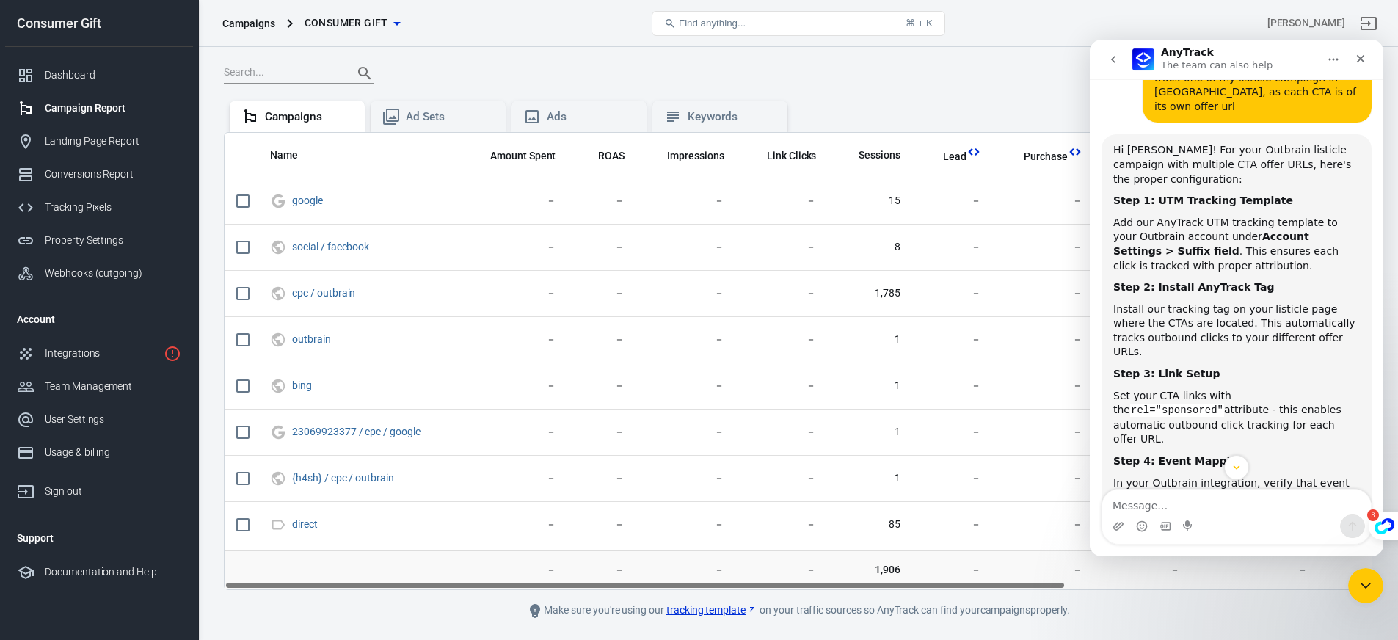
click at [1208, 389] on div "Set your CTA links with the rel="sponsored" attribute - this enables automatic …" at bounding box center [1236, 418] width 247 height 58
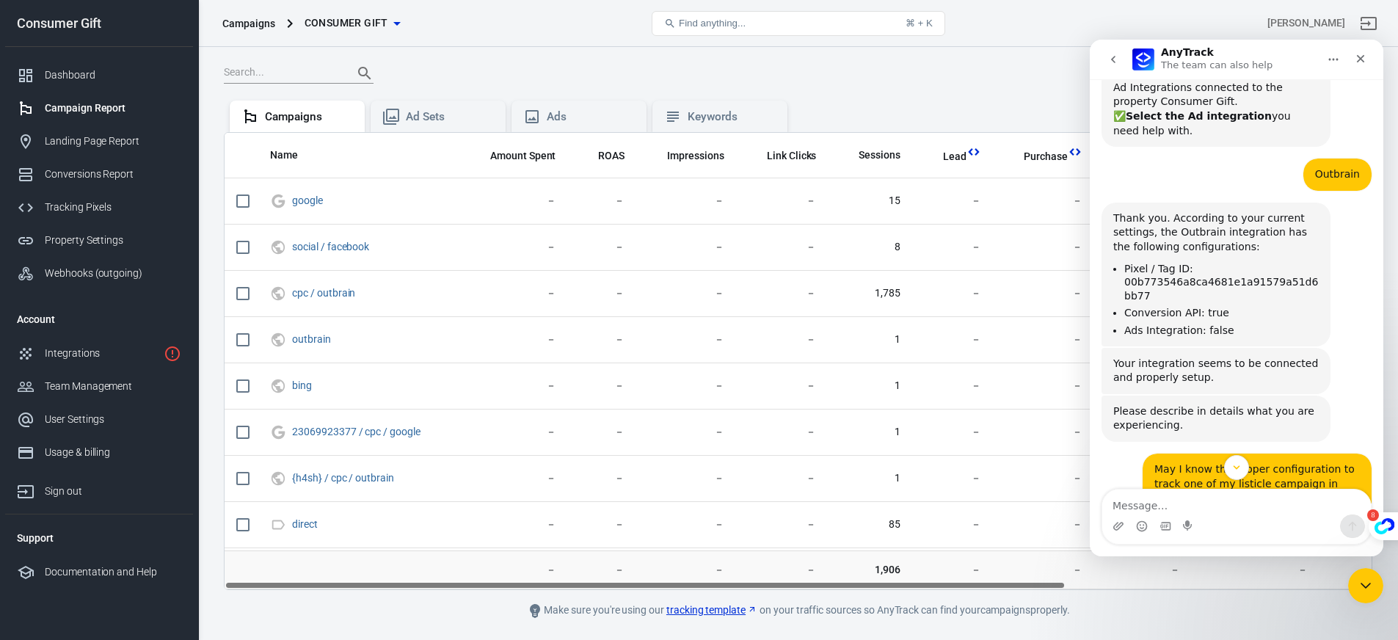
scroll to position [2, 0]
click at [602, 0] on div "Campaigns Consumer Gift Find anything... ⌘ + K [PERSON_NAME]" at bounding box center [798, 23] width 1199 height 47
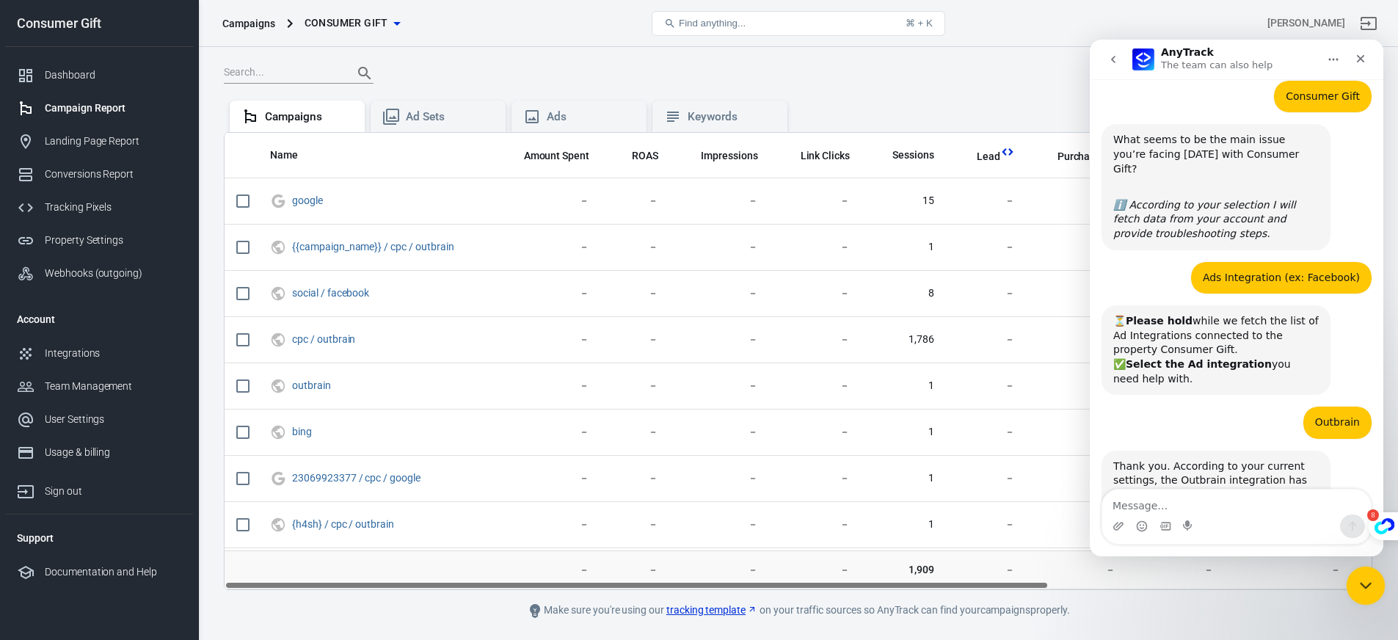
scroll to position [1135, 0]
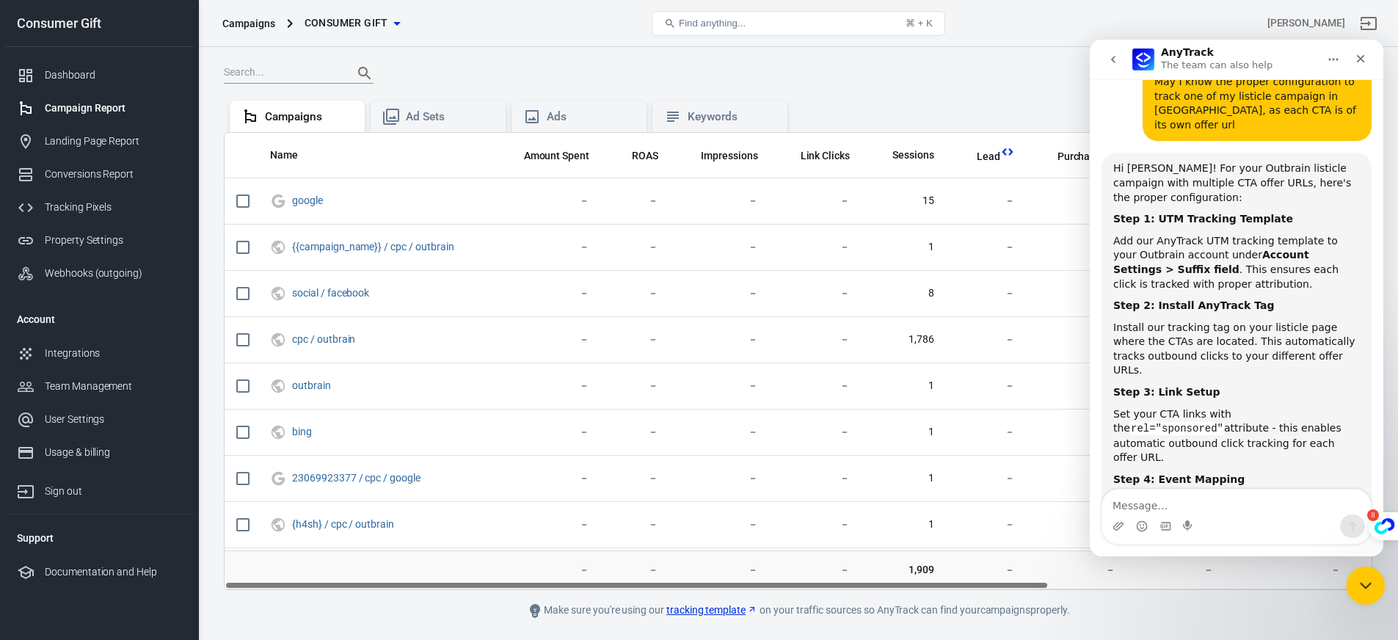
click at [1357, 577] on icon "Close Intercom Messenger" at bounding box center [1363, 583] width 18 height 18
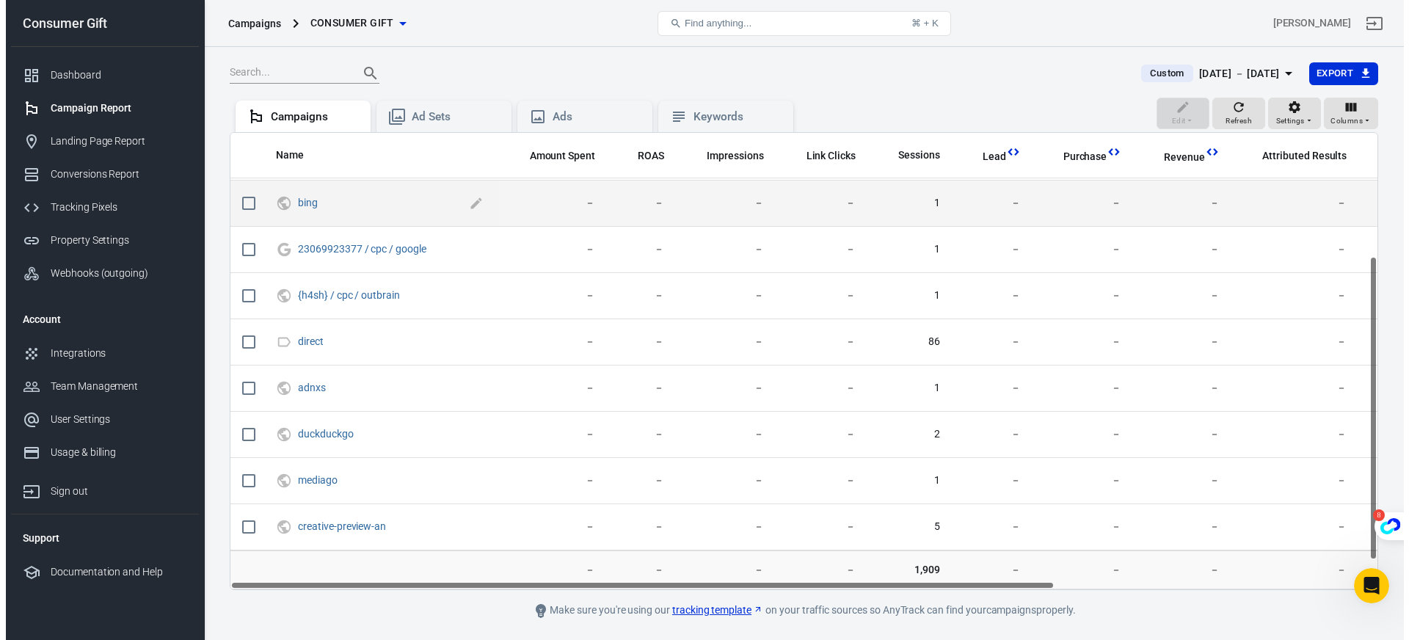
scroll to position [0, 0]
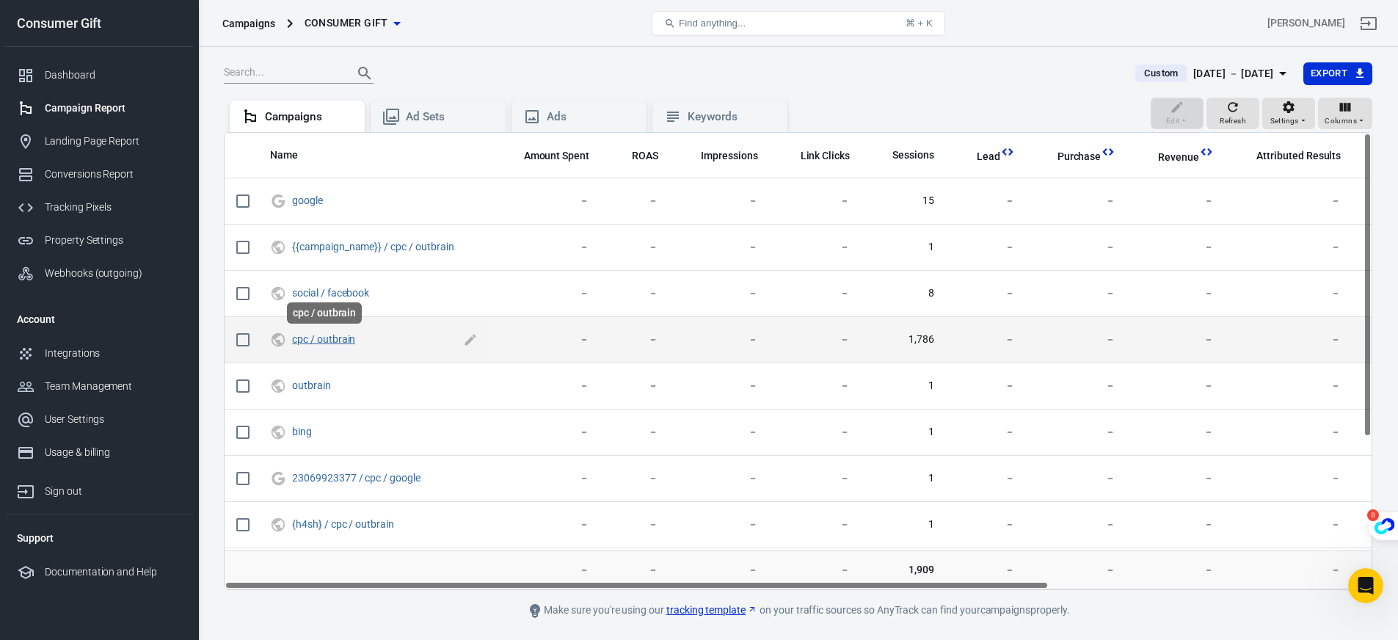
click at [324, 341] on link "cpc / outbrain" at bounding box center [323, 339] width 63 height 12
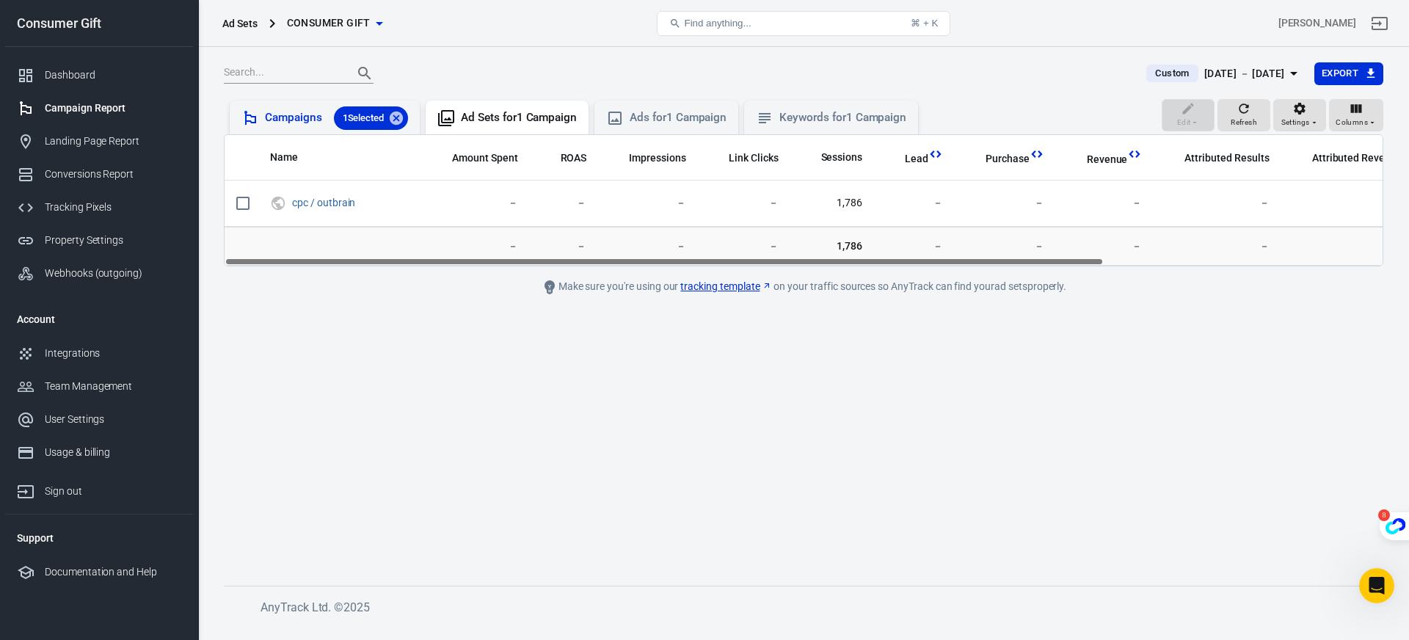
click at [288, 127] on div "Campaigns 1 Selected" at bounding box center [336, 117] width 143 height 23
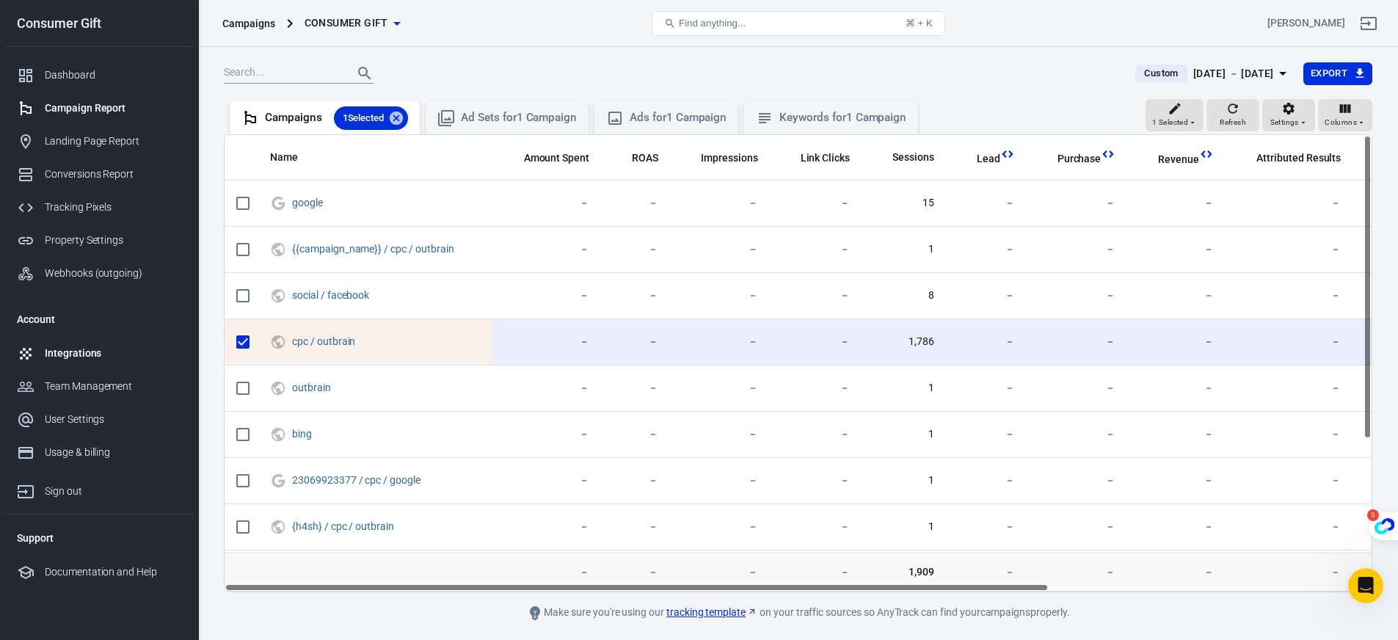
click at [88, 342] on link "Integrations" at bounding box center [99, 353] width 188 height 33
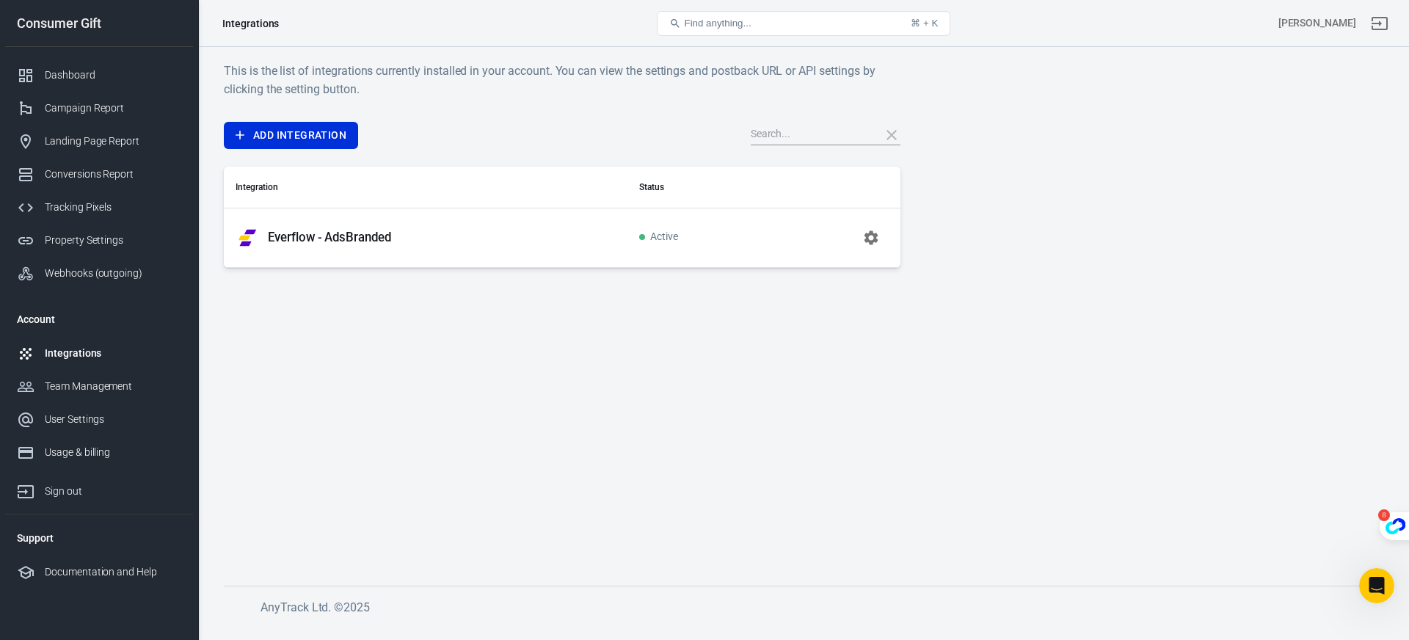
click at [366, 373] on main "This is the list of integrations currently installed in your account. You can v…" at bounding box center [803, 312] width 1159 height 500
click at [196, 302] on nav "Consumer Gift Dashboard Campaign Report Landing Page Report Conversions Report …" at bounding box center [99, 320] width 198 height 640
click at [232, 299] on main "This is the list of integrations currently installed in your account. You can v…" at bounding box center [803, 312] width 1159 height 500
click at [1380, 572] on div "Open Intercom Messenger" at bounding box center [1374, 583] width 48 height 48
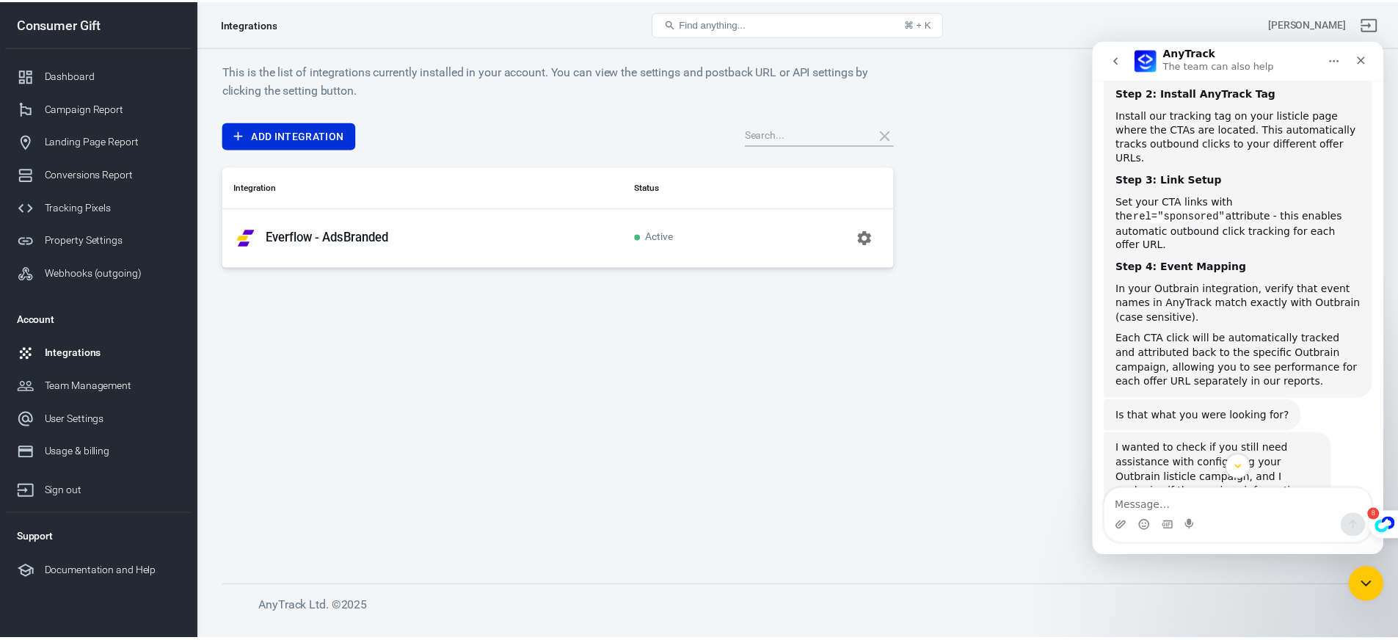
scroll to position [1349, 0]
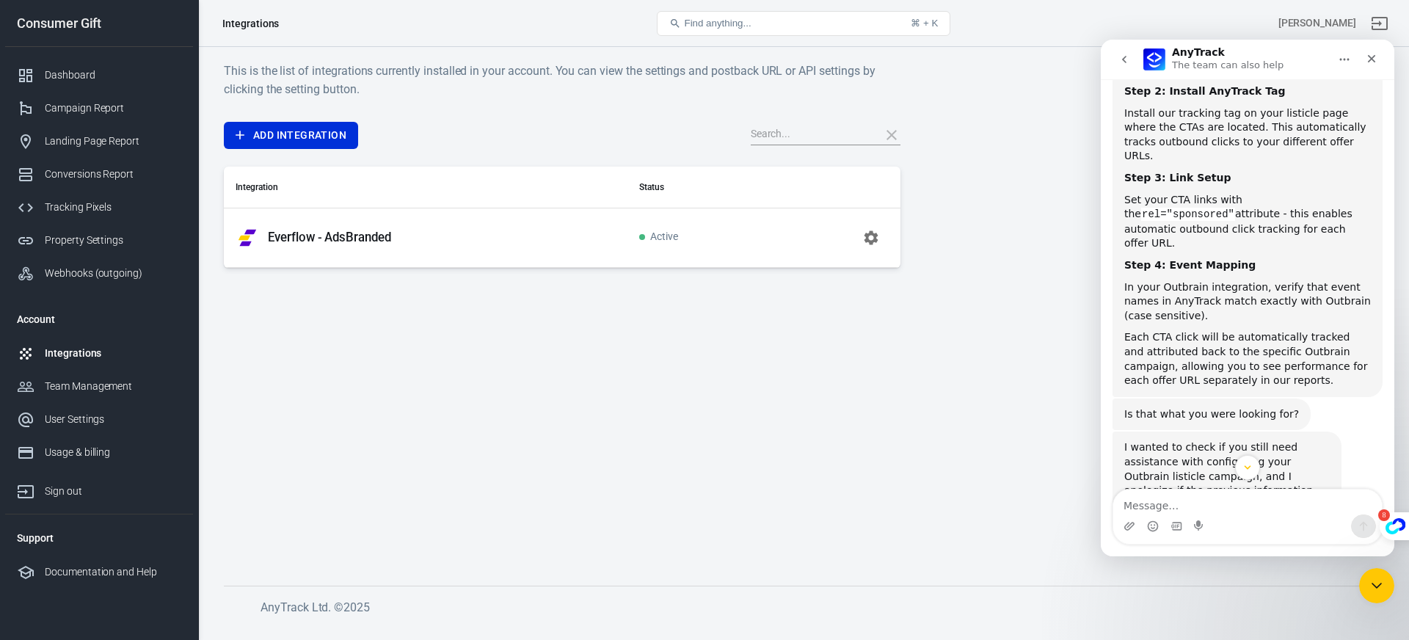
click at [630, 236] on td "Active" at bounding box center [697, 237] width 140 height 59
click at [885, 236] on button "button" at bounding box center [870, 237] width 35 height 35
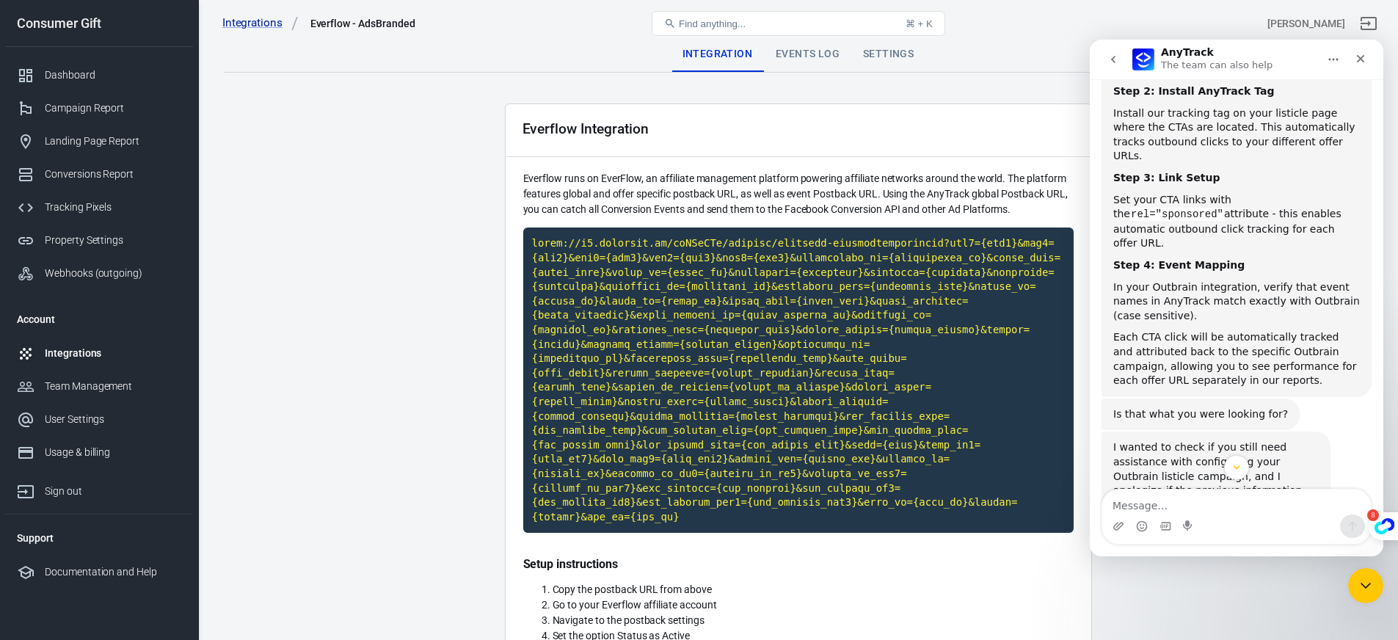
click at [476, 272] on main "Integration Events Log Settings Everflow Integration Everflow runs on EverFlow,…" at bounding box center [798, 560] width 1148 height 1046
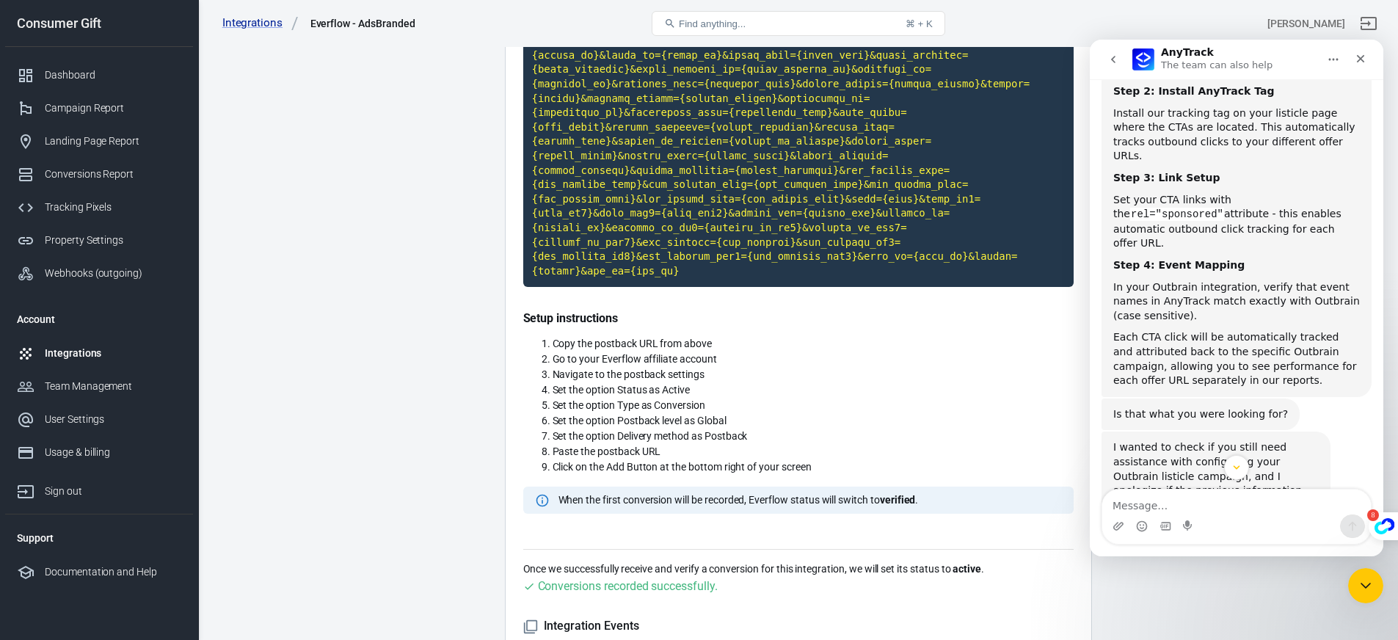
scroll to position [403, 0]
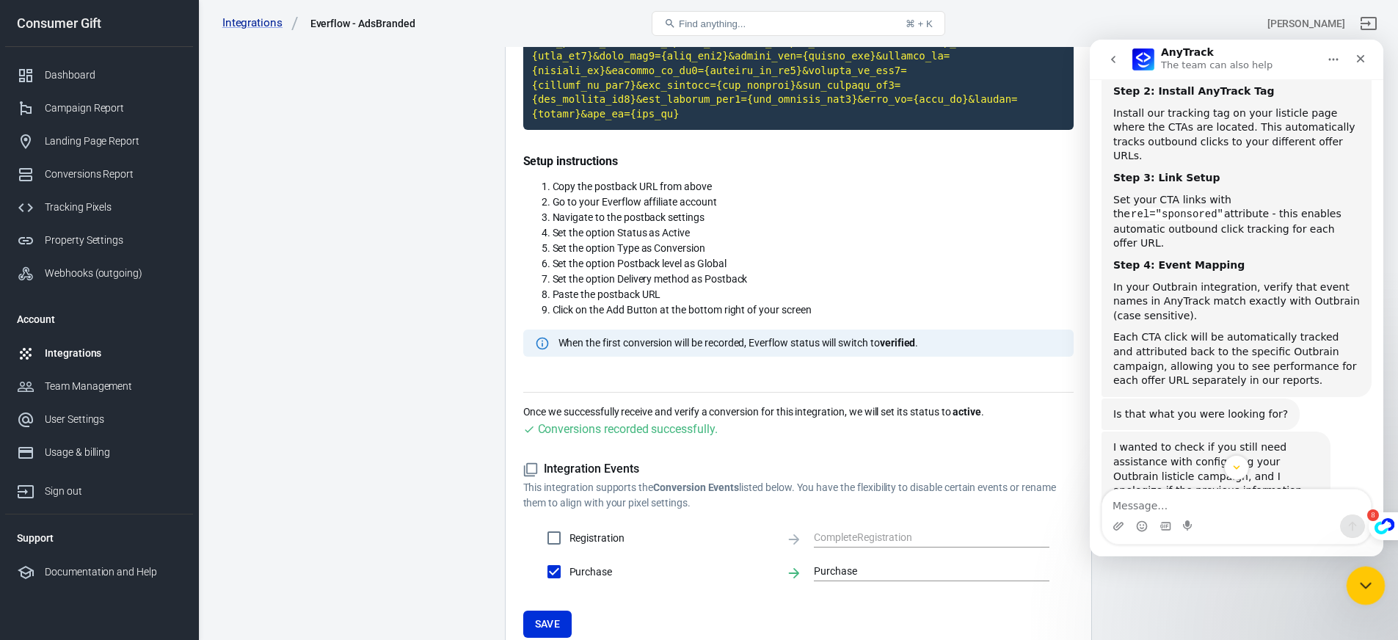
click at [1370, 594] on div "Close Intercom Messenger" at bounding box center [1363, 583] width 35 height 35
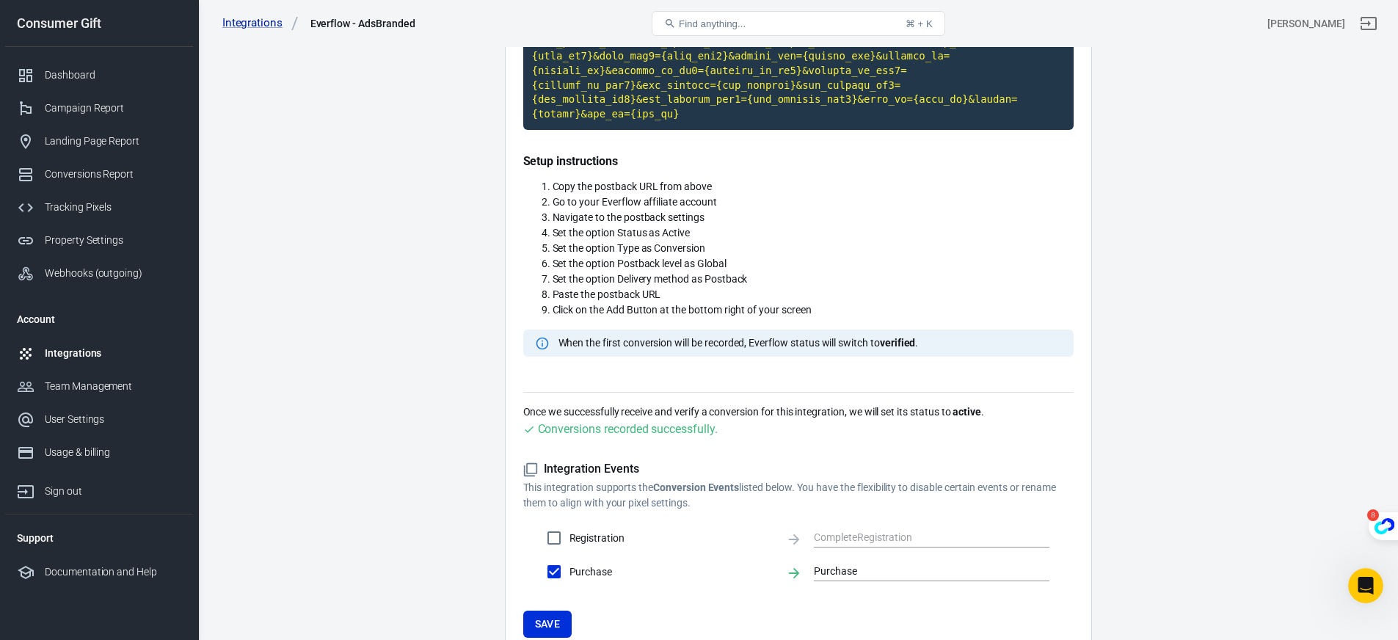
click at [828, 338] on div "When the first conversion will be recorded, Everflow status will switch to veri…" at bounding box center [738, 342] width 360 height 15
click at [847, 334] on div "When the first conversion will be recorded, Everflow status will switch to veri…" at bounding box center [798, 342] width 550 height 27
click at [443, 285] on main "Integration Events Log Settings Everflow Integration Everflow runs on EverFlow,…" at bounding box center [798, 157] width 1148 height 1046
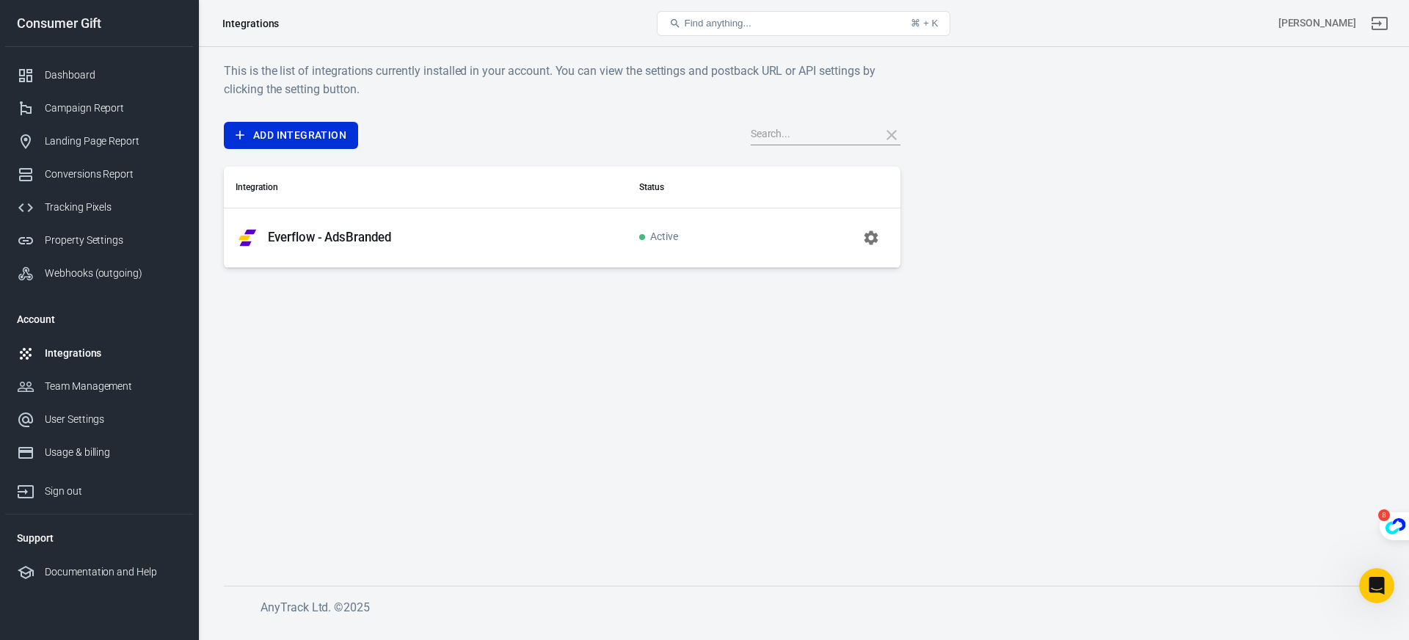
click at [869, 237] on icon "button" at bounding box center [871, 238] width 18 height 18
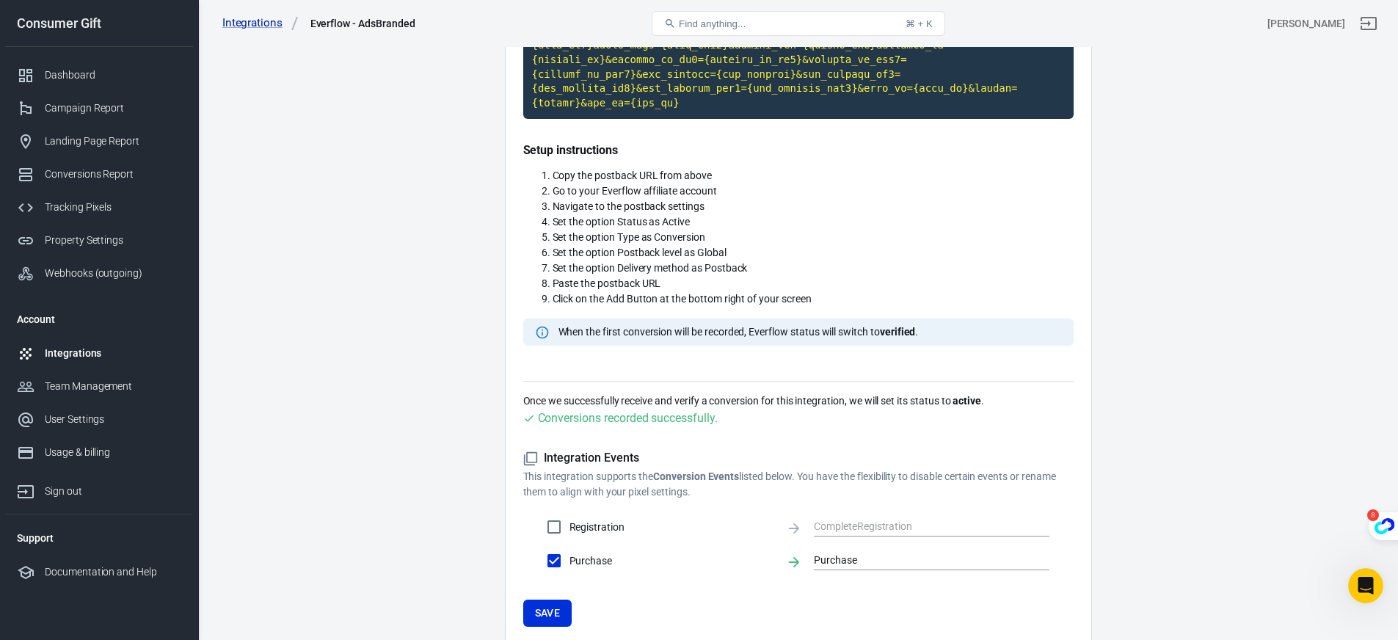
scroll to position [413, 0]
click at [82, 99] on link "Campaign Report" at bounding box center [99, 108] width 188 height 33
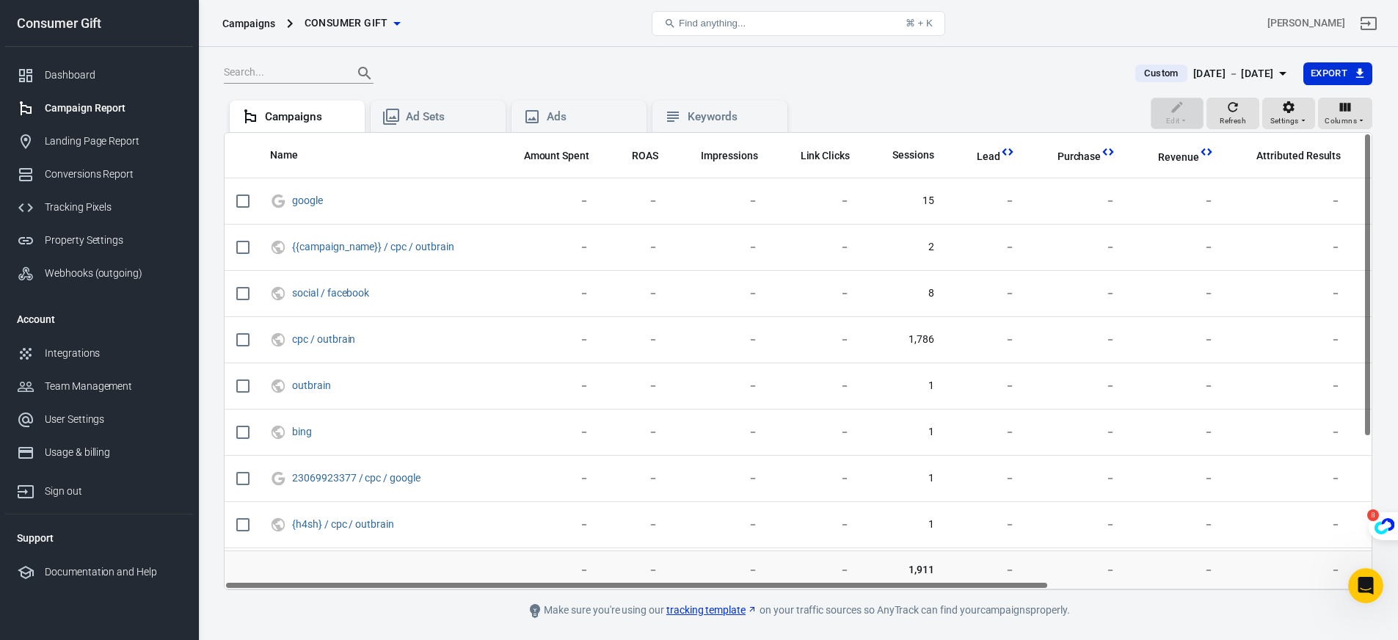
click at [1241, 68] on div "[DATE] － [DATE]" at bounding box center [1233, 74] width 81 height 18
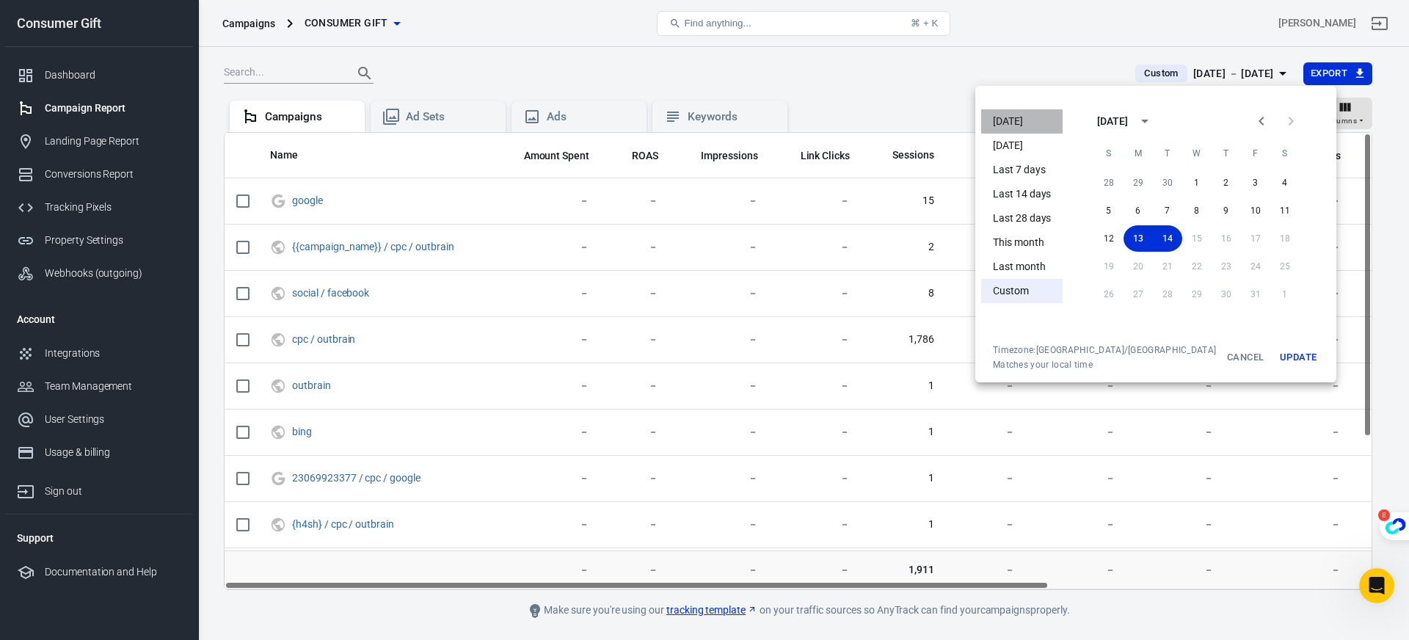
click at [1007, 121] on li "[DATE]" at bounding box center [1021, 121] width 81 height 24
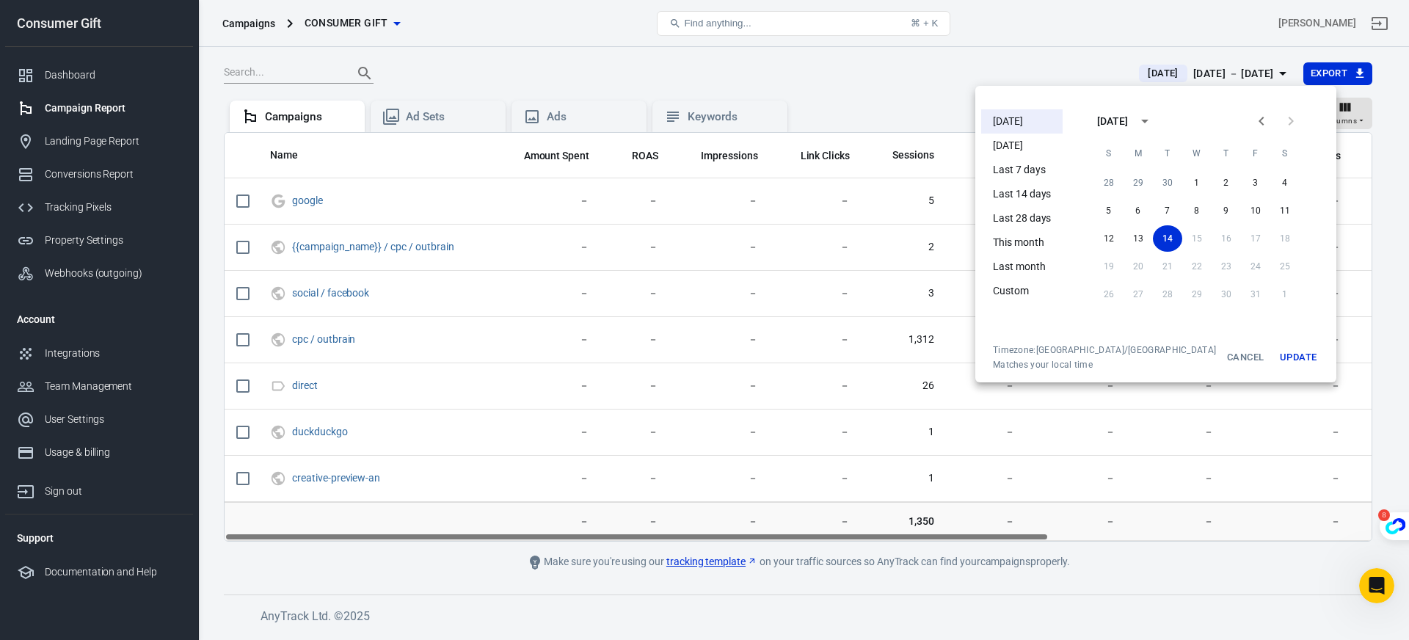
click at [875, 83] on div at bounding box center [704, 320] width 1409 height 640
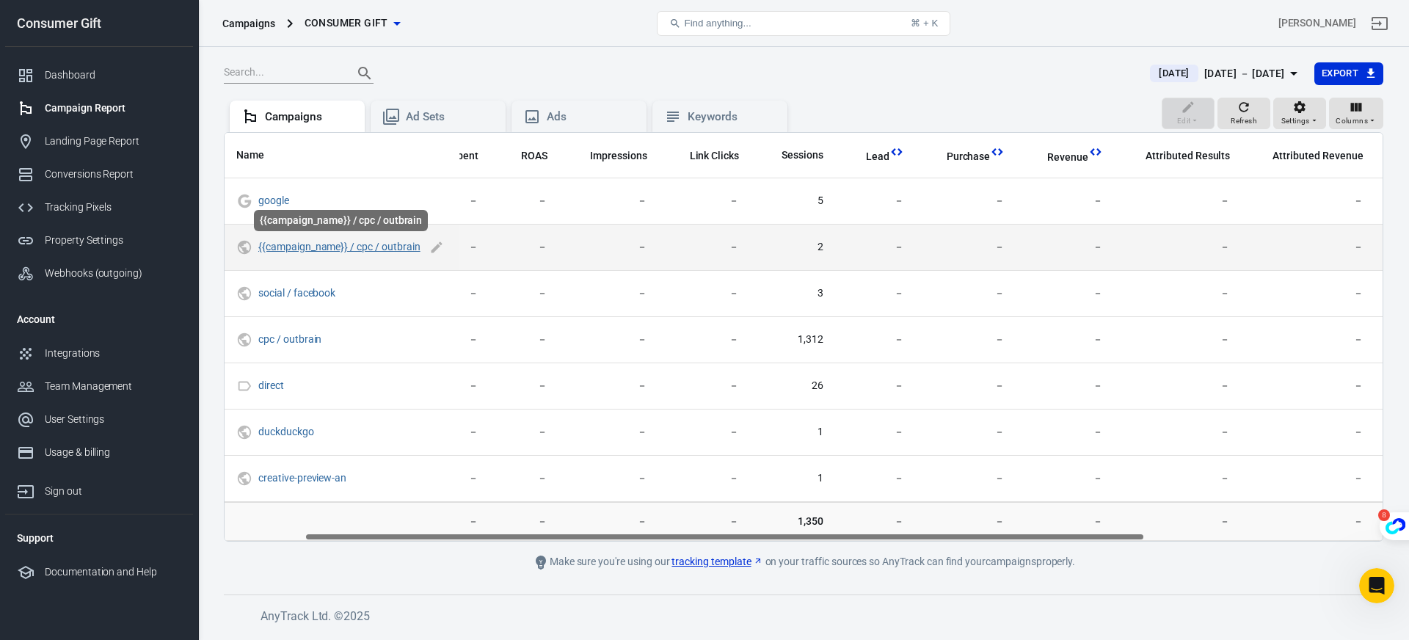
scroll to position [0, 109]
click at [360, 244] on link "{{campaign_name}} / cpc / outbrain" at bounding box center [339, 247] width 162 height 12
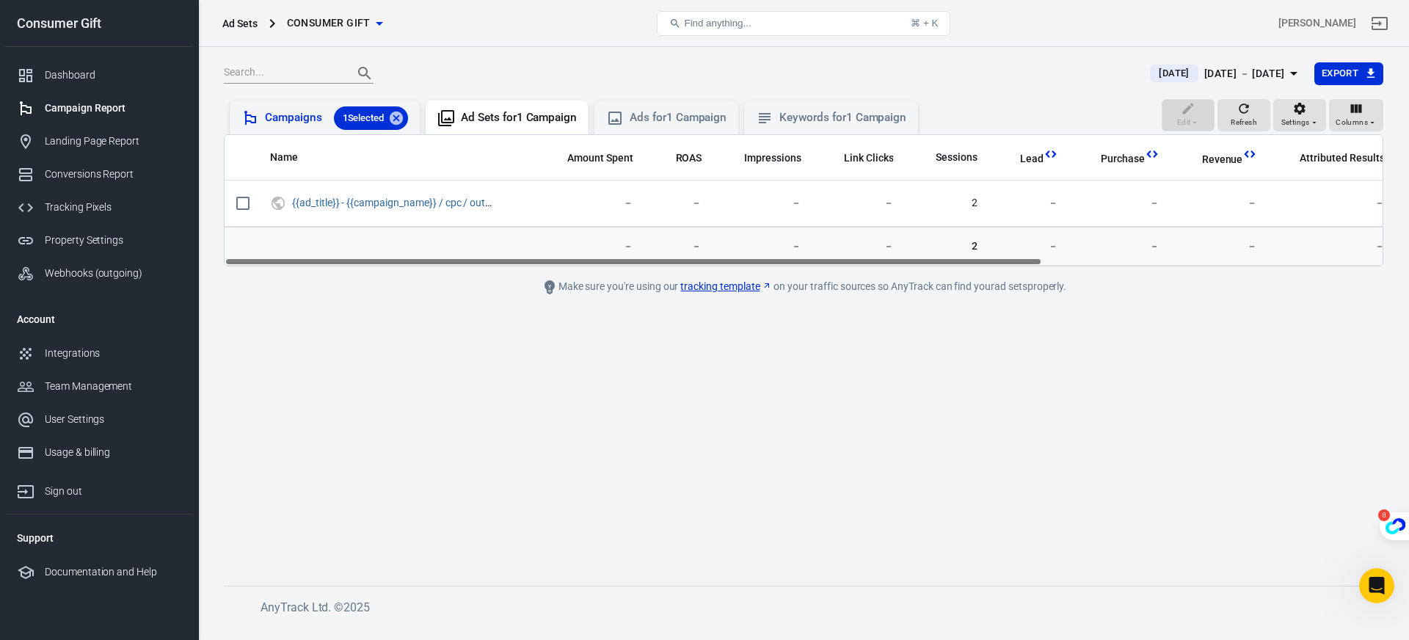
click at [310, 123] on div "Campaigns 1 Selected" at bounding box center [336, 117] width 143 height 23
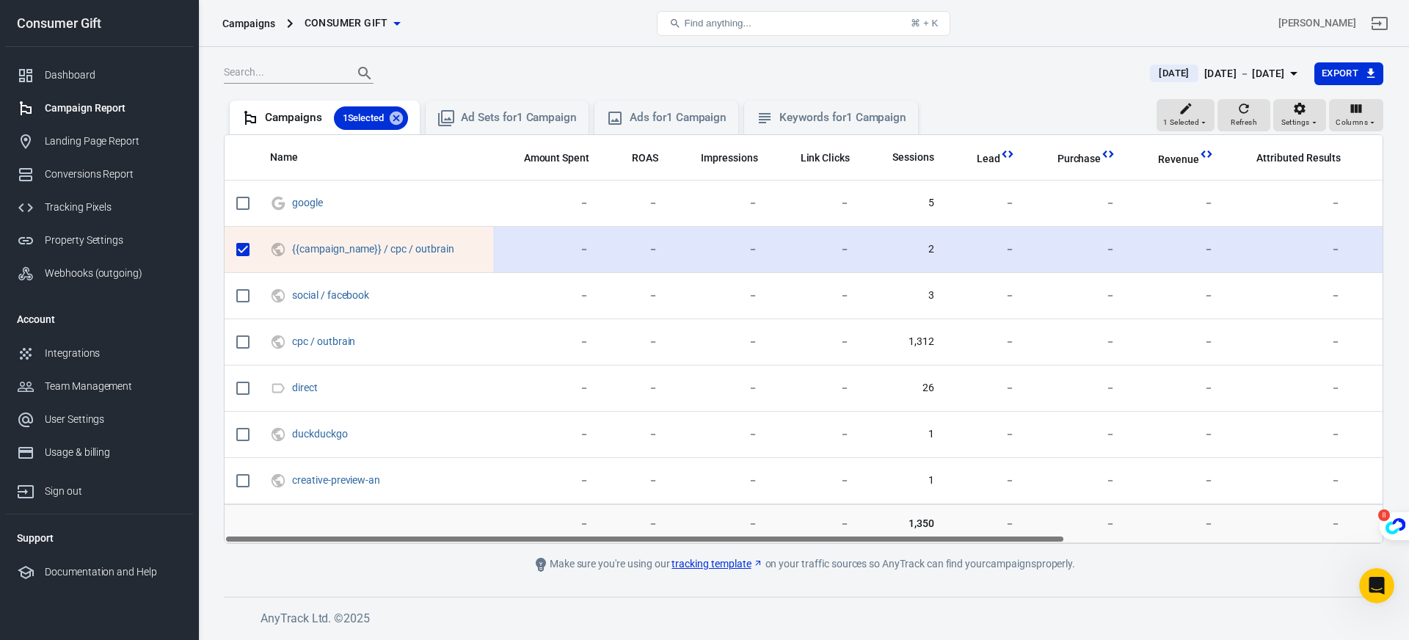
click at [238, 252] on input "scrollable content" at bounding box center [242, 249] width 31 height 31
checkbox input "false"
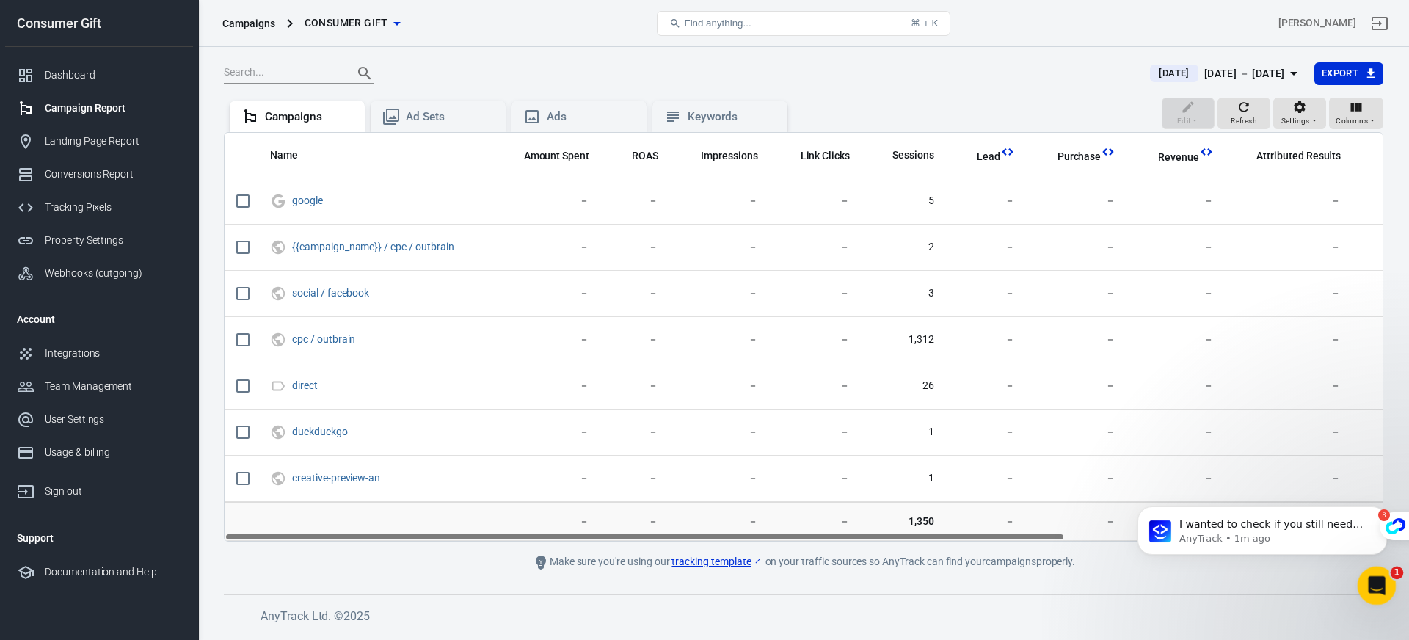
click at [1371, 570] on div "Open Intercom Messenger" at bounding box center [1374, 583] width 48 height 48
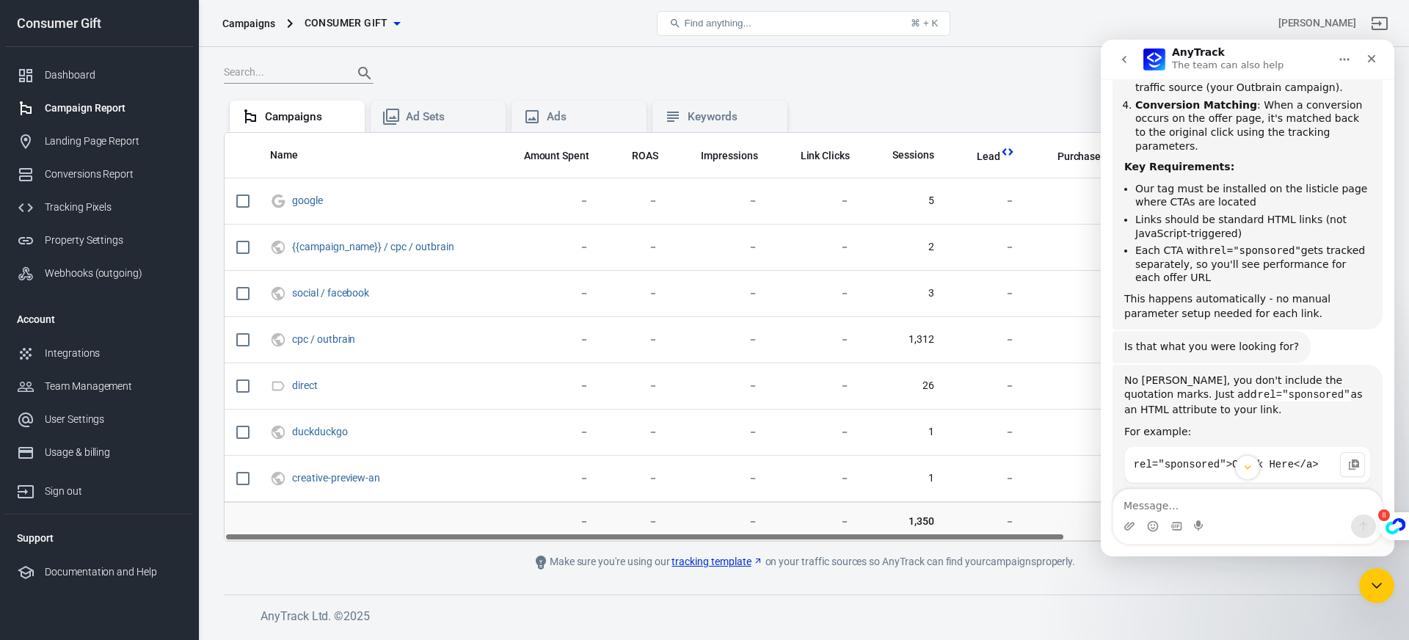
scroll to position [0, 252]
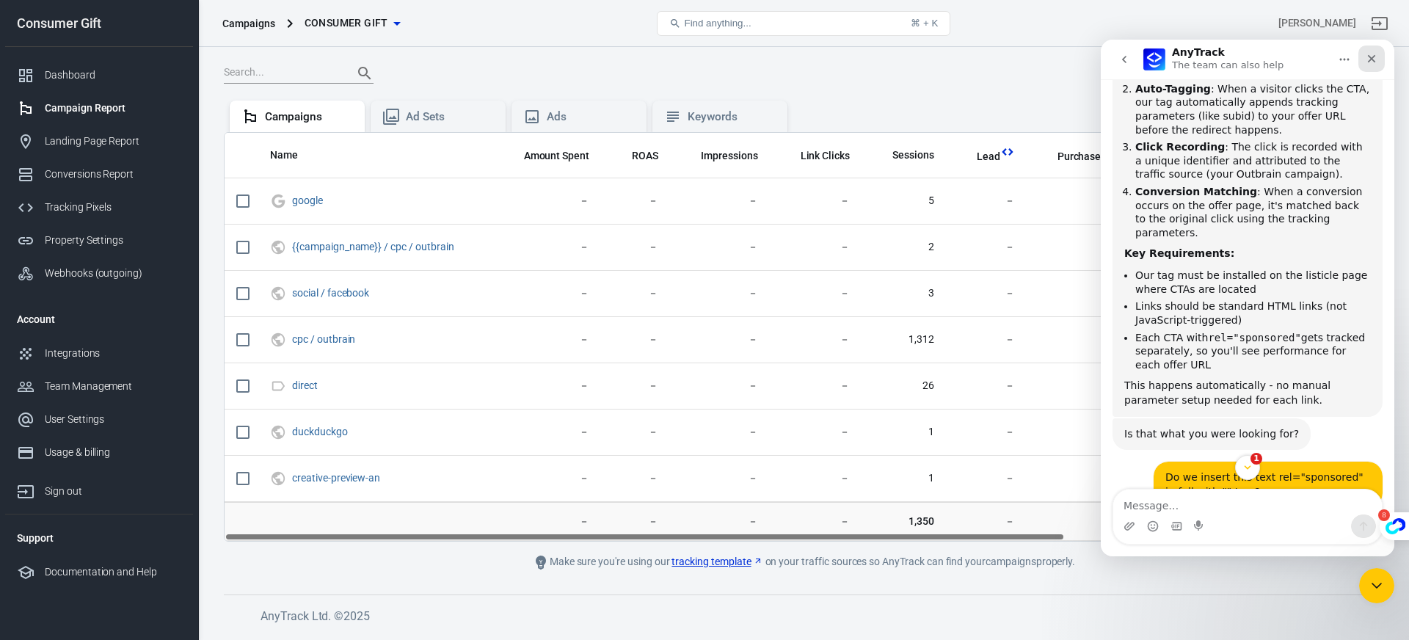
click at [1374, 64] on icon "Close" at bounding box center [1371, 59] width 12 height 12
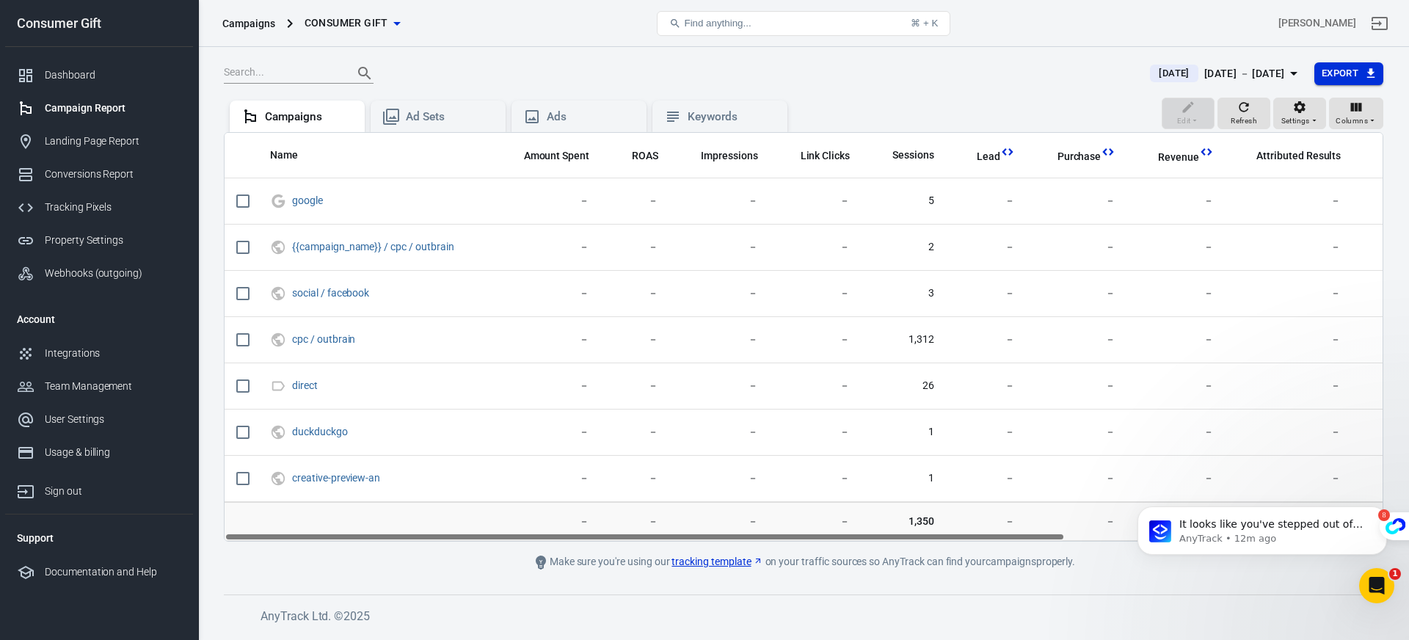
scroll to position [0, 0]
